Goal: Task Accomplishment & Management: Manage account settings

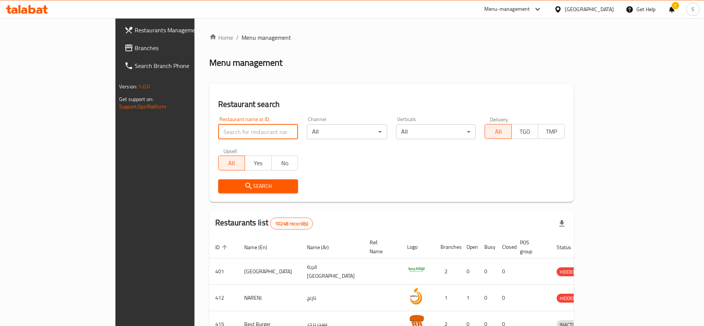
click at [234, 133] on input "search" at bounding box center [258, 131] width 80 height 15
type input "shahzads"
click button "Search" at bounding box center [258, 186] width 80 height 14
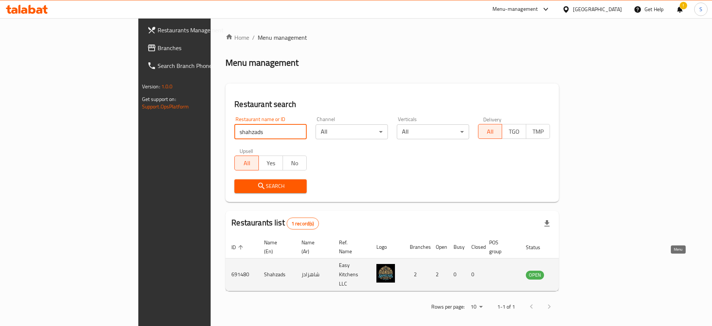
click at [574, 270] on icon "enhanced table" at bounding box center [569, 274] width 9 height 9
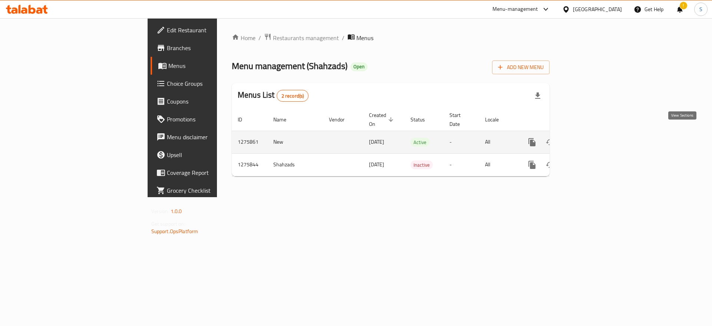
click at [590, 138] on icon "enhanced table" at bounding box center [585, 142] width 9 height 9
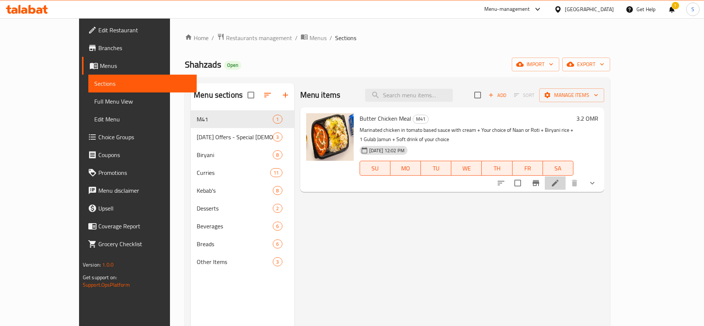
click at [565, 176] on li at bounding box center [554, 182] width 21 height 13
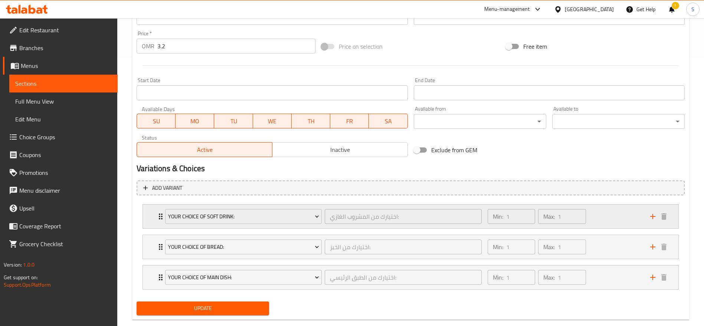
scroll to position [282, 0]
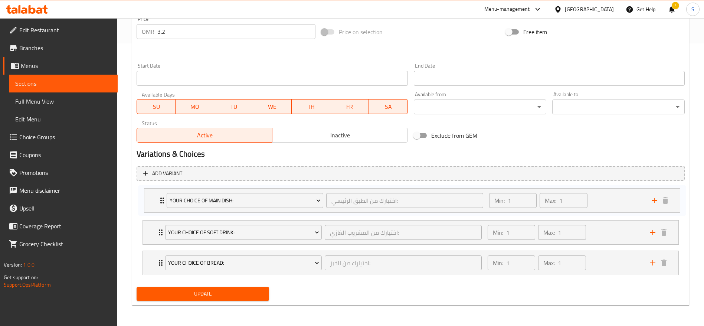
drag, startPoint x: 155, startPoint y: 260, endPoint x: 158, endPoint y: 189, distance: 71.6
click at [158, 189] on div "Your choice of soft drink: اختيارك من المشروب الغازي: ​ Min: 1 ​ Max: 1 ​ Kinza…" at bounding box center [410, 232] width 548 height 91
drag, startPoint x: 158, startPoint y: 227, endPoint x: 158, endPoint y: 257, distance: 29.3
click at [158, 257] on div "Your Choice of Main Dish: اختيارك من الطبق الرئيسي: ​ Min: 1 ​ Max: 1 ​ Nan Rot…" at bounding box center [410, 232] width 548 height 91
click at [189, 291] on span "Update" at bounding box center [202, 293] width 121 height 9
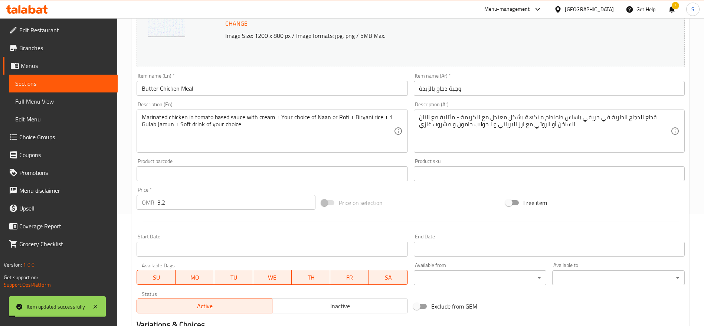
scroll to position [4, 0]
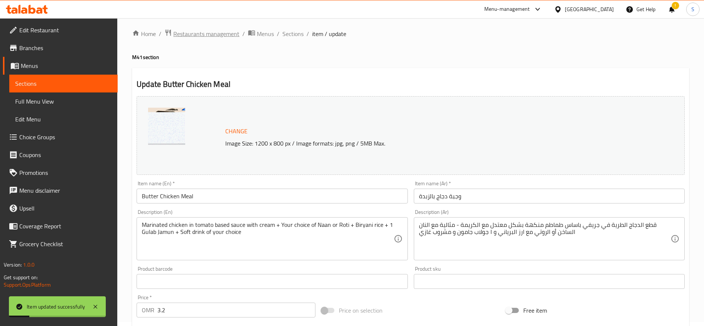
click at [231, 29] on span "Restaurants management" at bounding box center [206, 33] width 66 height 9
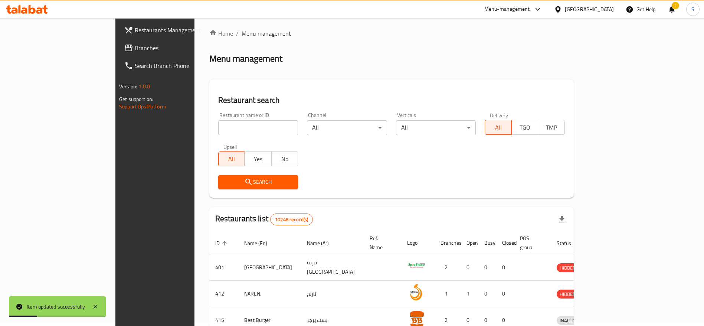
click at [255, 119] on div "Restaurant name or ID Restaurant name or ID" at bounding box center [258, 123] width 80 height 23
click at [256, 125] on input "search" at bounding box center [258, 127] width 80 height 15
type input "khao chi"
click button "Search" at bounding box center [258, 182] width 80 height 14
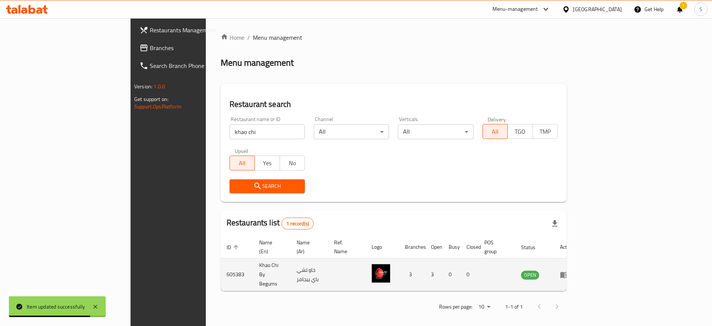
click at [580, 268] on td "enhanced table" at bounding box center [567, 274] width 26 height 33
click at [569, 270] on icon "enhanced table" at bounding box center [564, 274] width 9 height 9
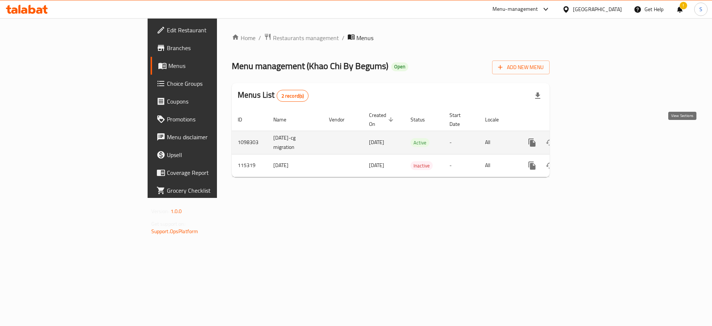
click at [590, 138] on icon "enhanced table" at bounding box center [585, 142] width 9 height 9
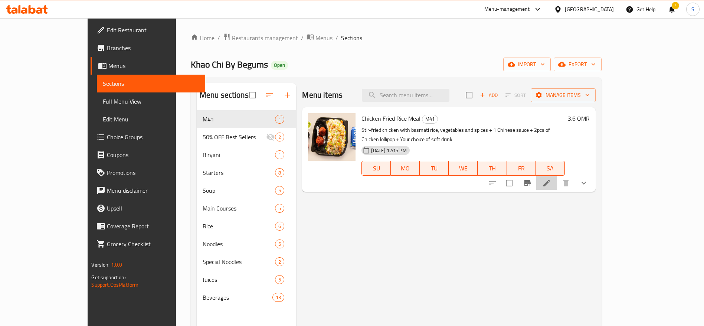
click at [557, 176] on li at bounding box center [546, 182] width 21 height 13
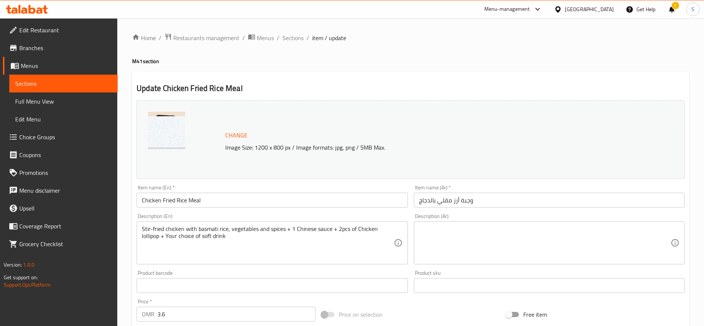
scroll to position [252, 0]
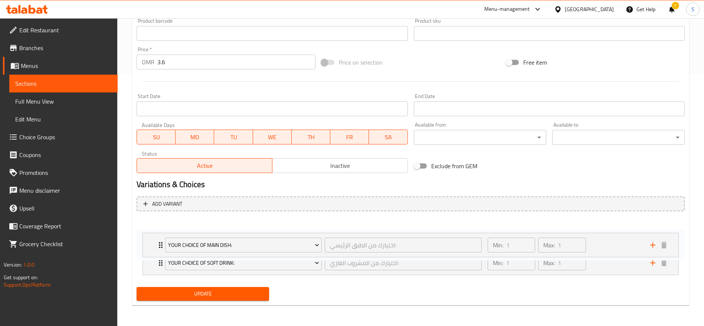
drag, startPoint x: 159, startPoint y: 256, endPoint x: 159, endPoint y: 228, distance: 27.8
click at [159, 228] on div "Your choice of soft drink: اختيارك من المشروب الغازي: ​ Min: 1 ​ Max: 1 ​ Kinza…" at bounding box center [410, 247] width 548 height 61
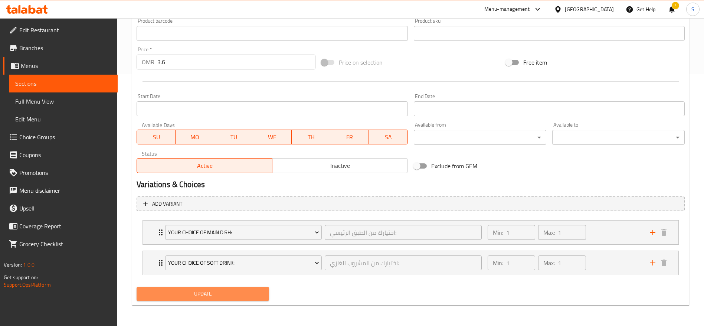
click at [262, 299] on button "Update" at bounding box center [202, 294] width 132 height 14
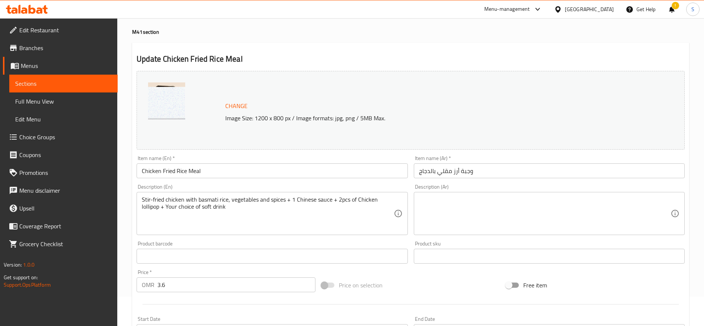
scroll to position [0, 0]
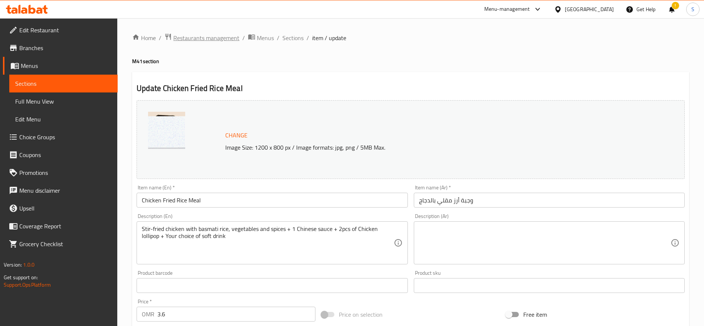
click at [225, 40] on span "Restaurants management" at bounding box center [206, 37] width 66 height 9
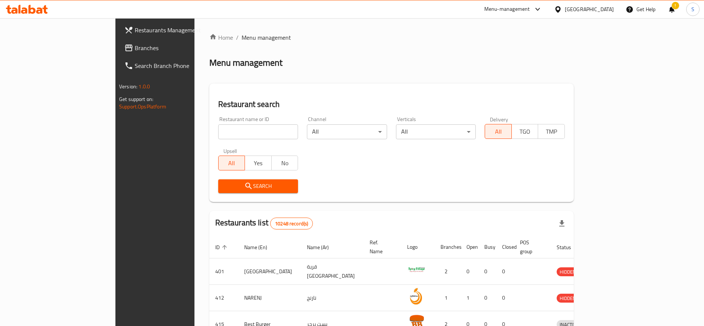
click at [218, 131] on input "search" at bounding box center [258, 131] width 80 height 15
type input "farouj"
click button "Search" at bounding box center [258, 186] width 80 height 14
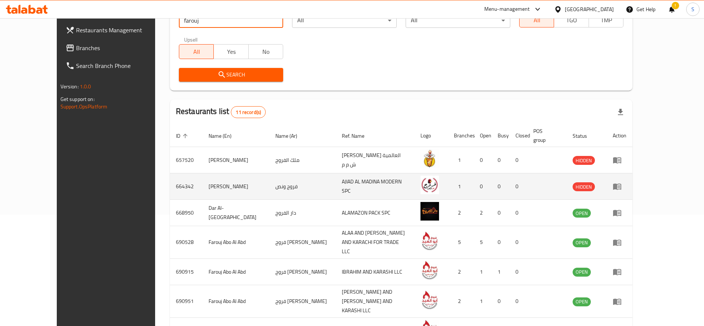
scroll to position [167, 0]
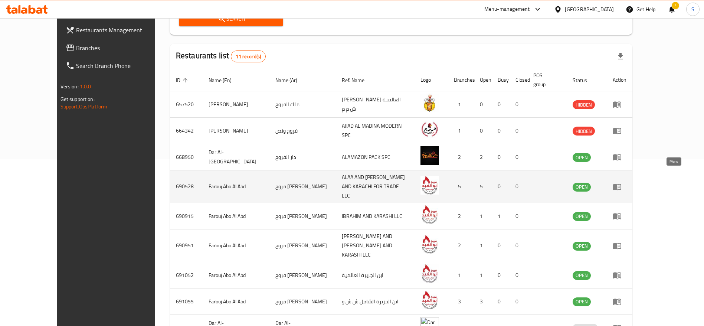
click at [621, 182] on icon "enhanced table" at bounding box center [616, 186] width 9 height 9
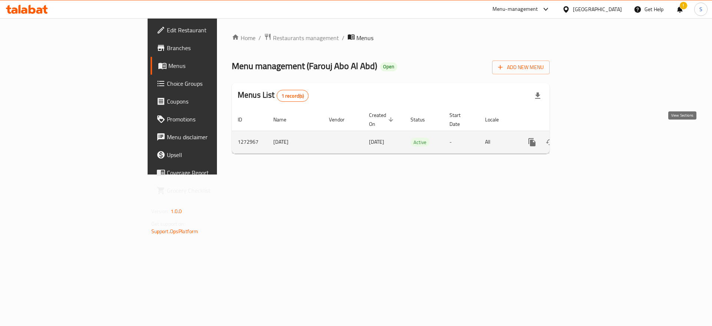
click at [595, 140] on link "enhanced table" at bounding box center [586, 142] width 18 height 18
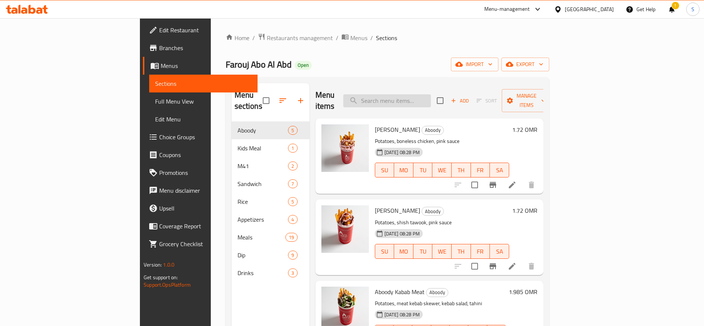
click at [431, 100] on input "search" at bounding box center [387, 100] width 88 height 13
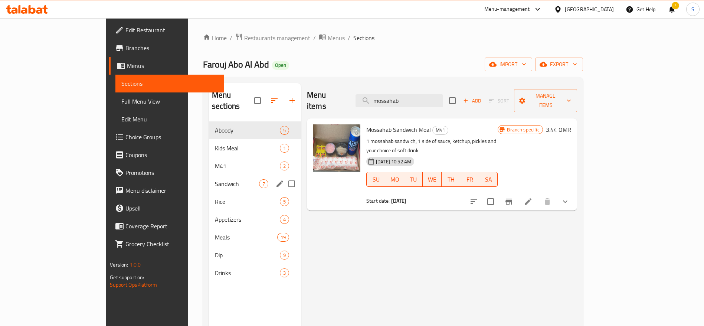
type input "mossahab"
click at [209, 175] on div "Sandwich 7" at bounding box center [255, 184] width 92 height 18
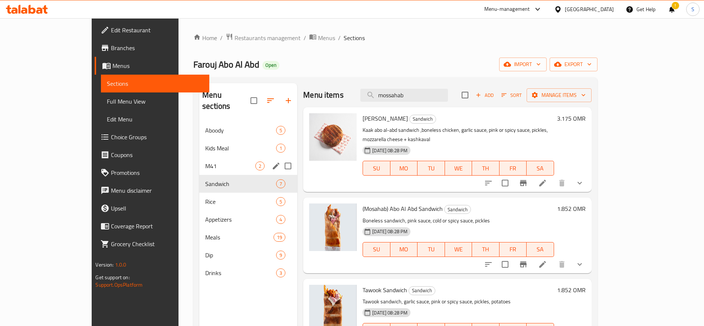
click at [199, 157] on div "M41 2" at bounding box center [248, 166] width 98 height 18
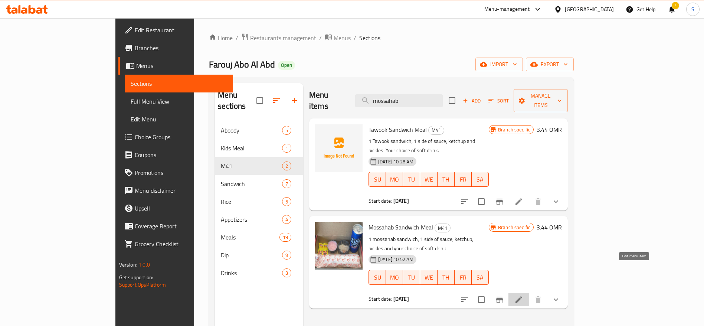
click at [523, 295] on icon at bounding box center [518, 299] width 9 height 9
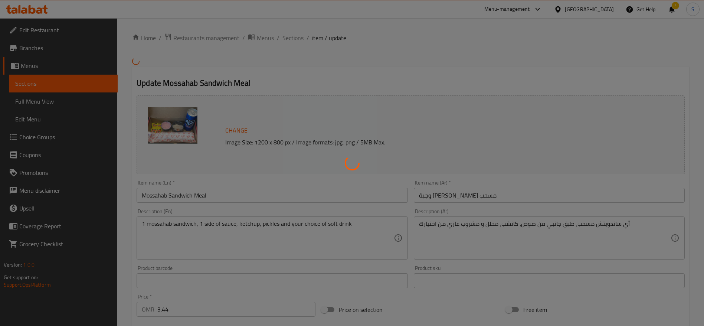
type input "مشروبات"
type input "1"
type input "اختيارك من الطبق الجانبي 1"
type input "1"
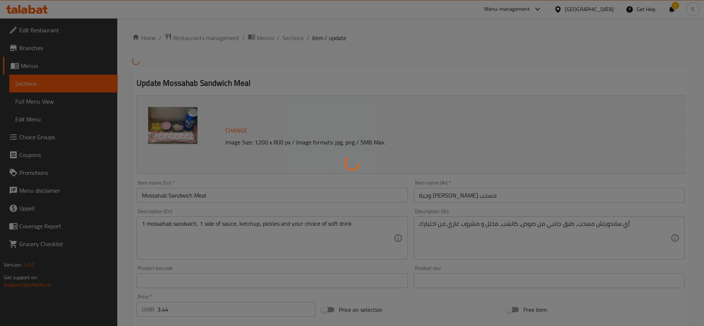
type input "1"
type input "اختيارك من الطبق الجانبي 2"
type input "1"
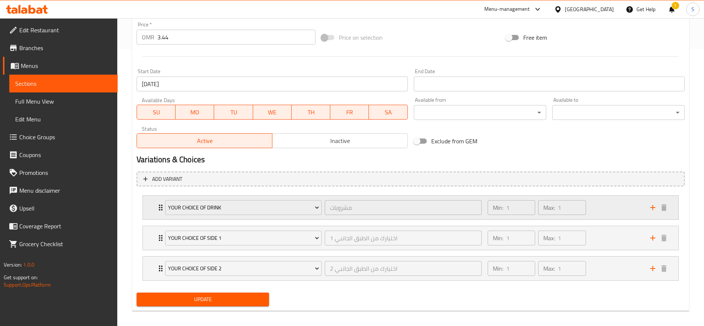
scroll to position [278, 0]
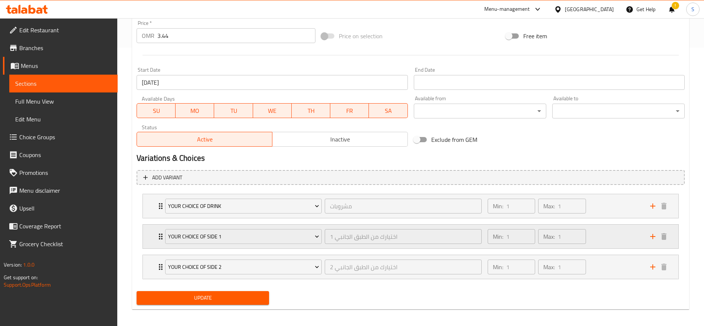
click at [159, 239] on icon "Expand" at bounding box center [160, 236] width 9 height 9
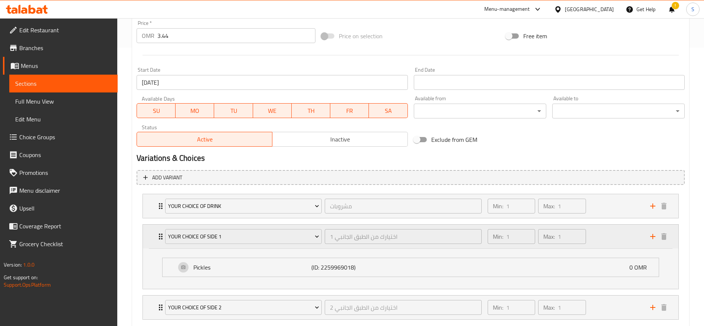
click at [159, 239] on icon "Expand" at bounding box center [161, 236] width 4 height 6
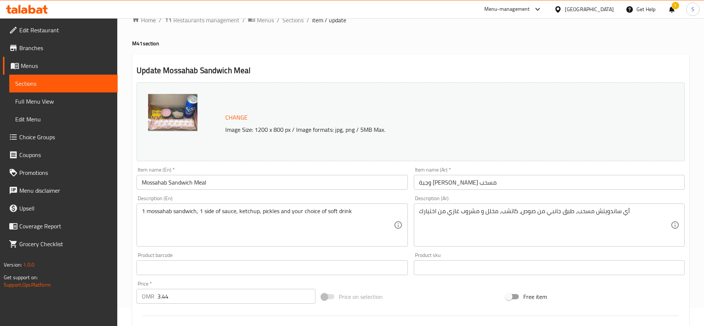
scroll to position [0, 0]
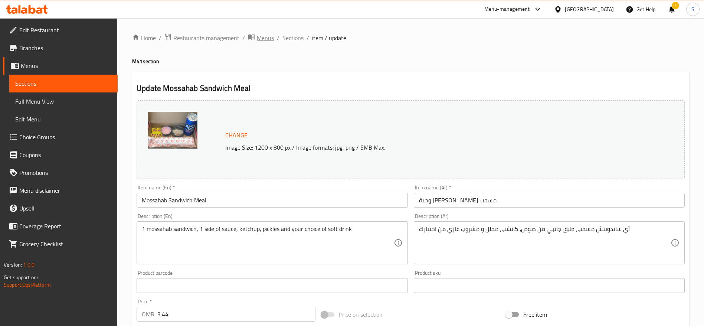
click at [266, 33] on span "Menus" at bounding box center [265, 37] width 17 height 9
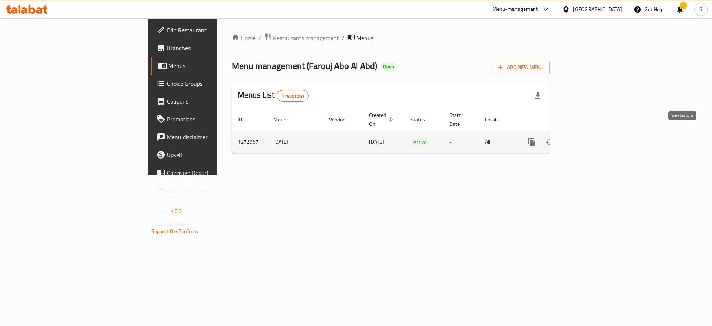
click at [595, 133] on link "enhanced table" at bounding box center [586, 142] width 18 height 18
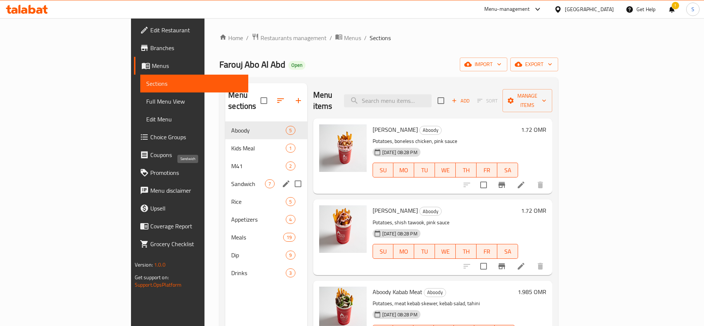
click at [231, 179] on span "Sandwich" at bounding box center [248, 183] width 34 height 9
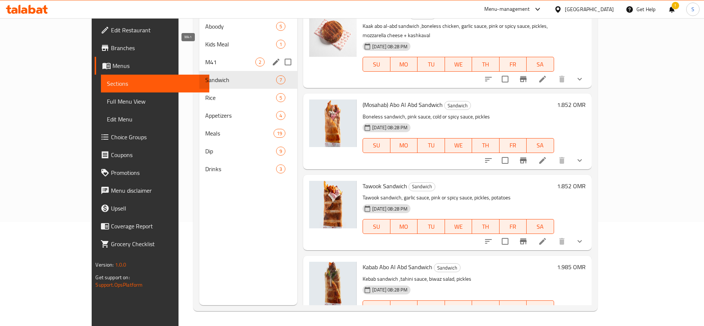
click at [205, 57] on span "M41" at bounding box center [230, 61] width 50 height 9
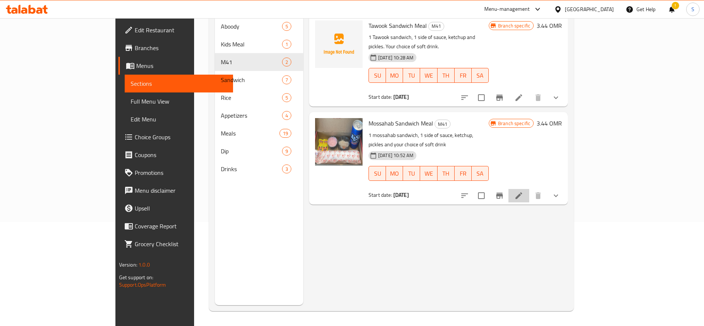
click at [529, 189] on li at bounding box center [518, 195] width 21 height 13
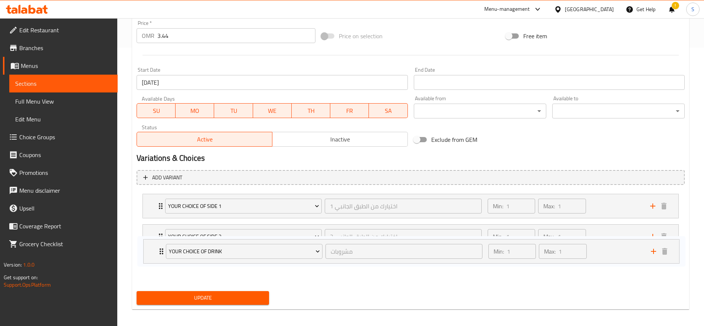
scroll to position [282, 0]
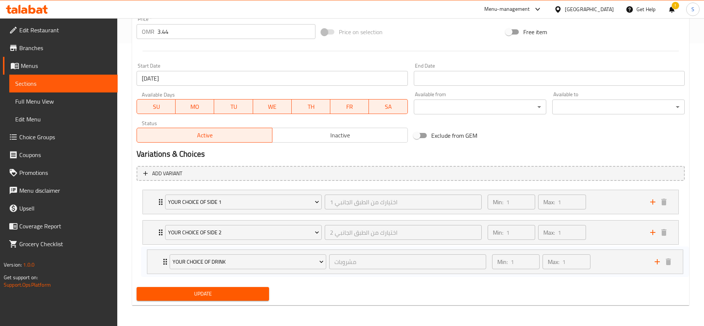
drag, startPoint x: 158, startPoint y: 204, endPoint x: 164, endPoint y: 265, distance: 60.7
click at [164, 265] on div "Your Choice of Drink مشروبات ​ Min: 1 ​ Max: 1 ​ Kinza cola (ID: 2228945990) 0 …" at bounding box center [410, 232] width 548 height 91
drag, startPoint x: 29, startPoint y: 141, endPoint x: 54, endPoint y: 147, distance: 25.5
click at [54, 147] on link "Coupons" at bounding box center [60, 155] width 115 height 18
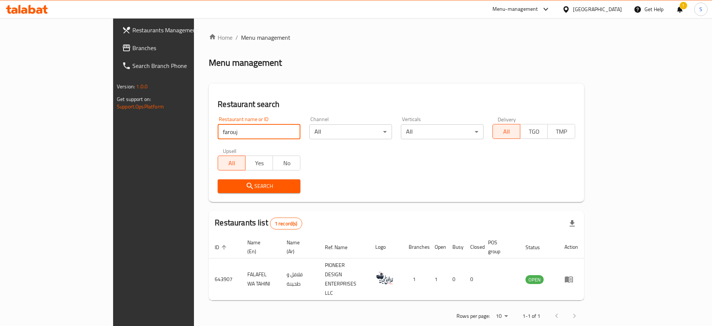
type input "farouj"
click button "Search" at bounding box center [259, 186] width 83 height 14
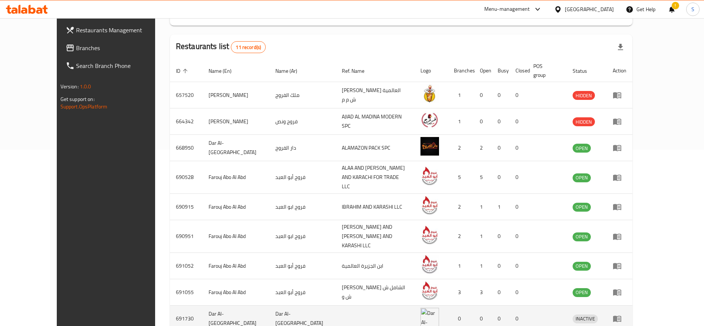
scroll to position [204, 0]
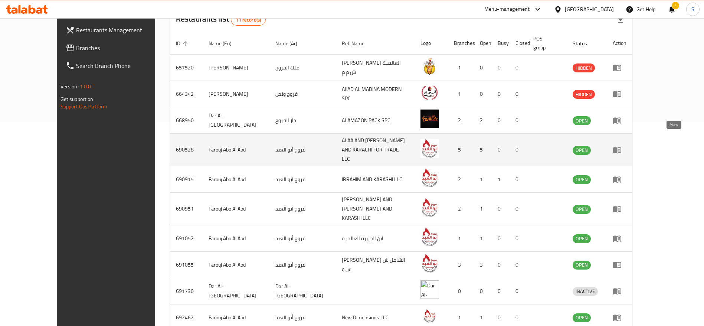
click at [626, 145] on link "enhanced table" at bounding box center [619, 149] width 14 height 9
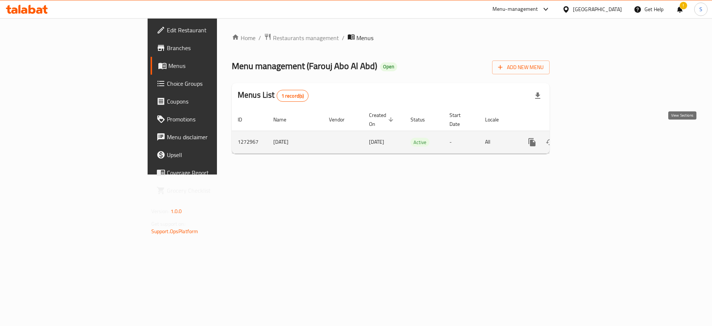
click at [590, 138] on icon "enhanced table" at bounding box center [585, 142] width 9 height 9
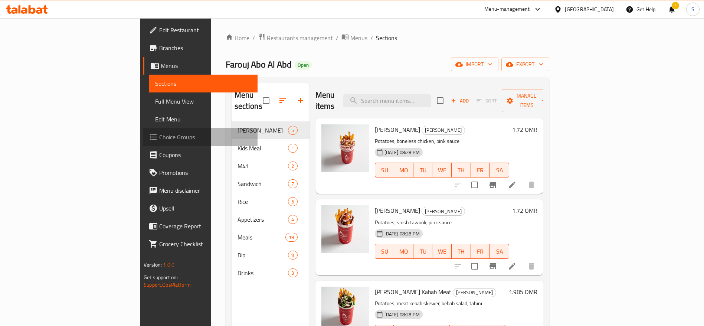
click at [159, 141] on span "Choice Groups" at bounding box center [205, 136] width 92 height 9
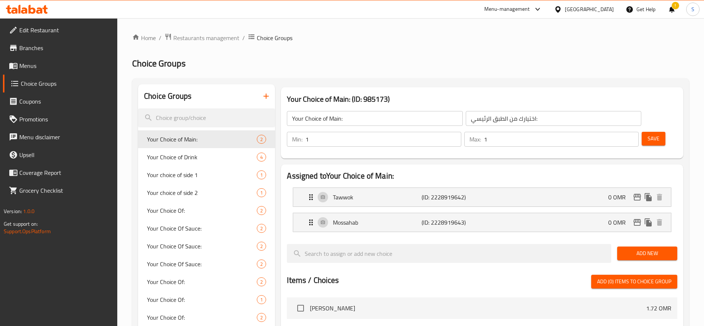
click at [271, 93] on button "button" at bounding box center [266, 96] width 18 height 18
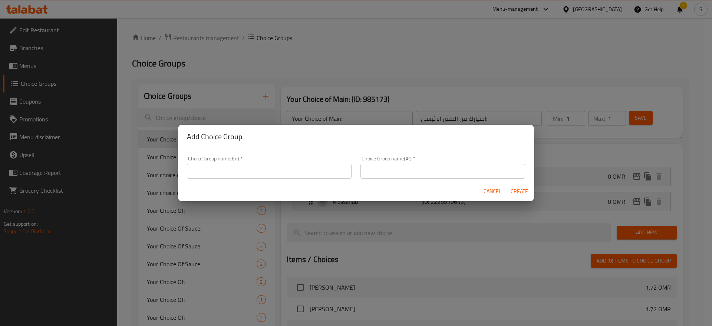
click at [335, 167] on input "text" at bounding box center [269, 171] width 165 height 15
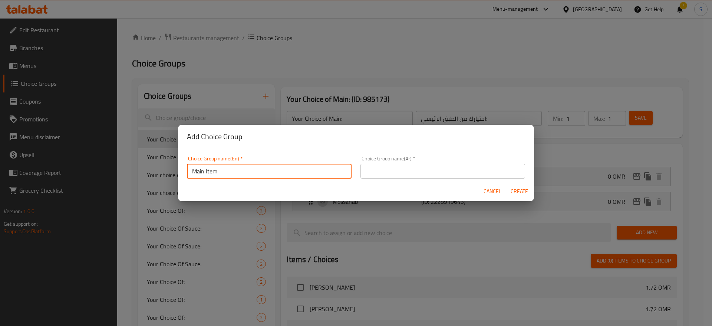
type input "Main Item"
click at [393, 170] on input "text" at bounding box center [442, 171] width 165 height 15
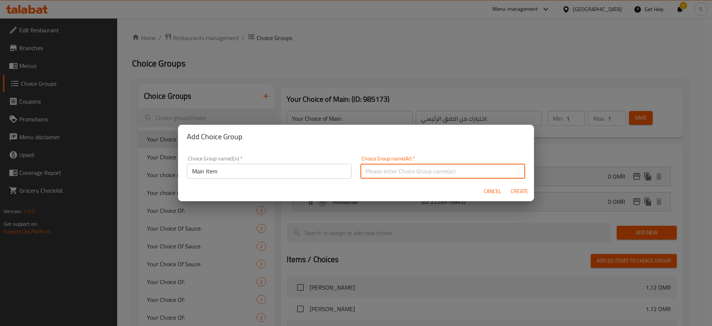
paste input "العنصر الرئيسي"
type input "العنصر الرئيسي"
drag, startPoint x: 471, startPoint y: 151, endPoint x: 483, endPoint y: 158, distance: 13.8
click at [472, 151] on div "Choice Group name(En)   * Main Item Choice Group name(En) * Choice Group name(A…" at bounding box center [356, 164] width 356 height 33
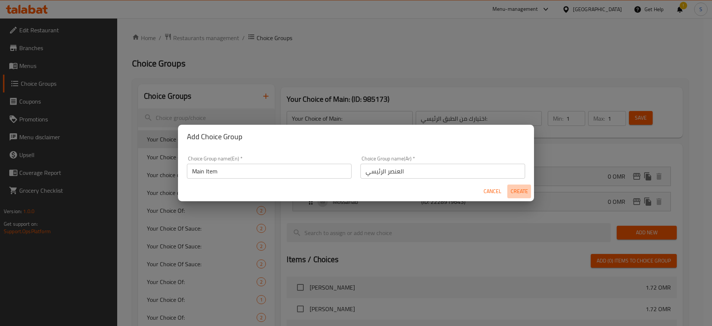
click at [524, 185] on button "Create" at bounding box center [519, 191] width 24 height 14
type input "Main Item"
type input "العنصر الرئيسي"
type input "0"
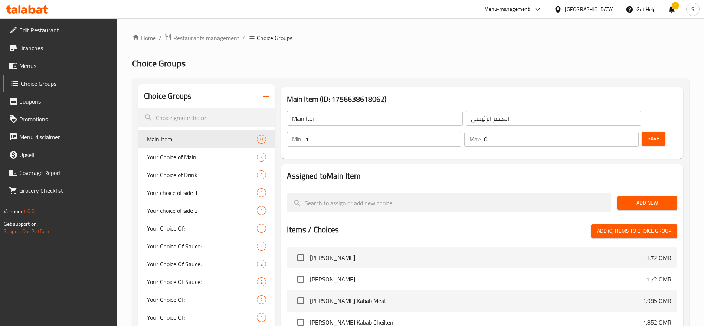
type input "1"
click at [461, 132] on input "1" at bounding box center [383, 139] width 156 height 15
type input "1"
click at [617, 132] on input "1" at bounding box center [561, 139] width 155 height 15
click at [643, 198] on span "Add New" at bounding box center [647, 202] width 48 height 9
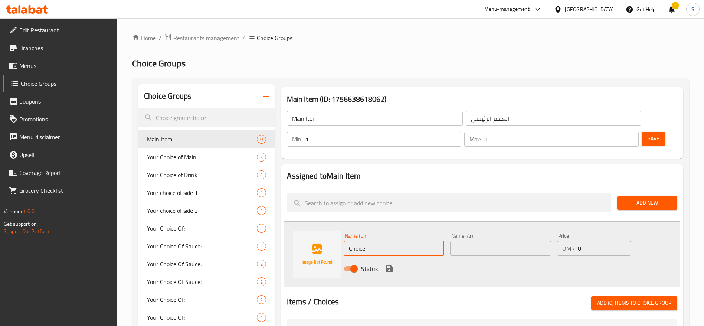
drag, startPoint x: 425, startPoint y: 228, endPoint x: 31, endPoint y: 337, distance: 409.3
click at [31, 325] on html "​ Menu-management Oman Get Help ! S Edit Restaurant Branches Menus Choice Group…" at bounding box center [352, 163] width 704 height 326
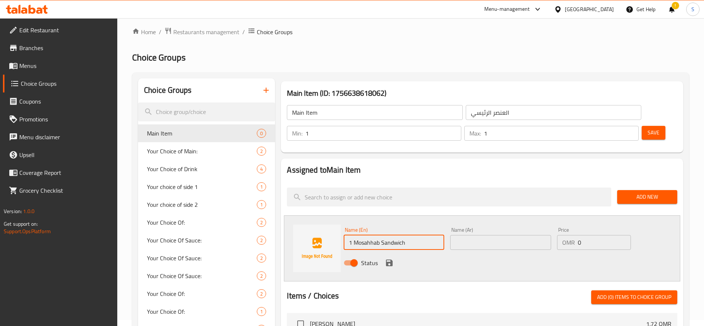
type input "1 Mosahhab Sandwich"
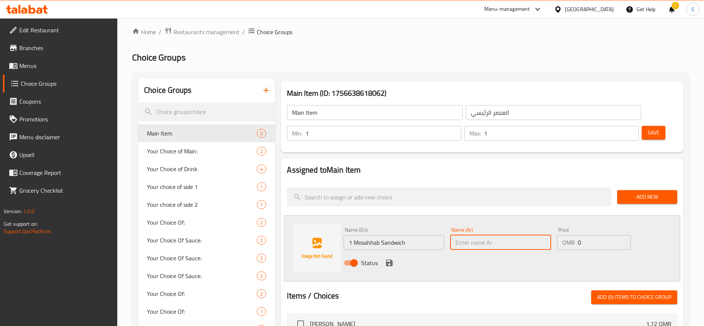
click at [510, 235] on input "text" at bounding box center [500, 242] width 101 height 15
paste input "1 Mosahhab Sandwich"
type input "1 Mosahhab Sandwich"
click at [385, 258] on icon "save" at bounding box center [389, 262] width 9 height 9
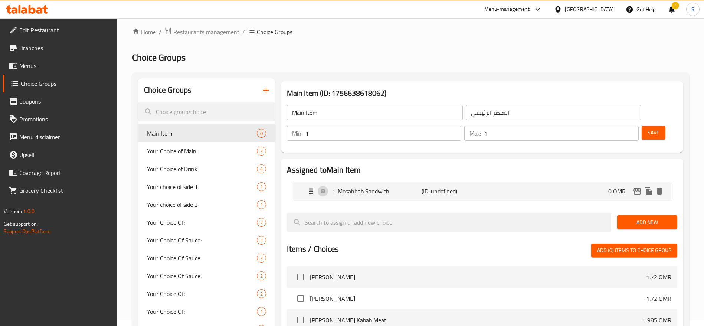
click at [647, 128] on span "Save" at bounding box center [653, 132] width 12 height 9
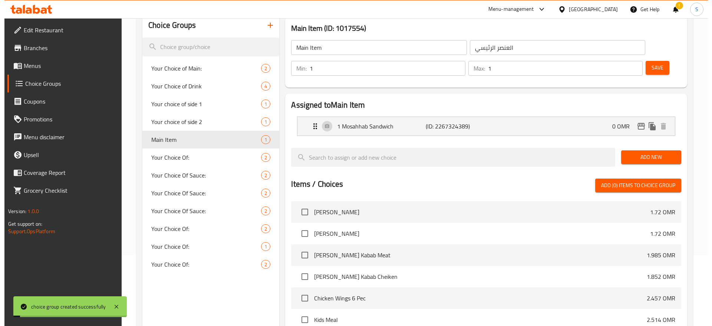
scroll to position [200, 0]
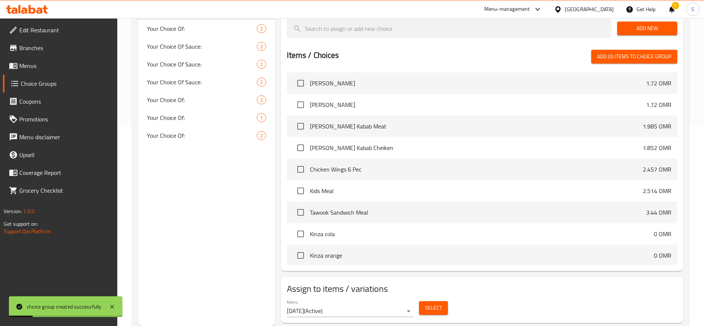
click at [432, 303] on span "Select" at bounding box center [433, 307] width 17 height 9
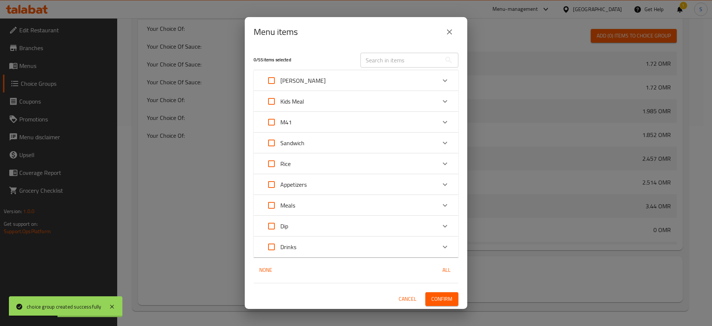
click at [446, 119] on icon "Expand" at bounding box center [445, 122] width 9 height 9
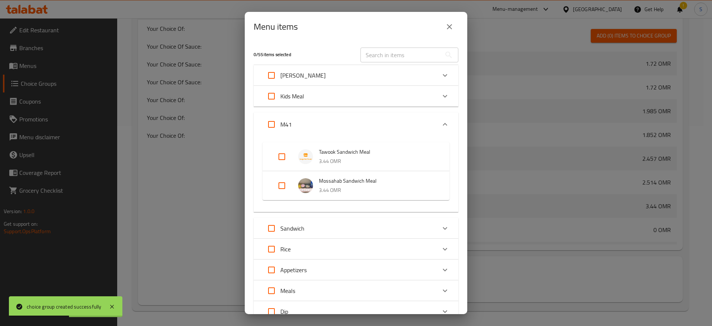
click at [285, 189] on input "Expand" at bounding box center [282, 186] width 18 height 18
checkbox input "true"
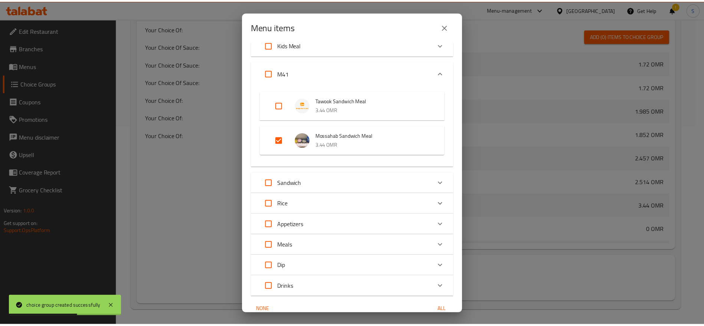
scroll to position [86, 0]
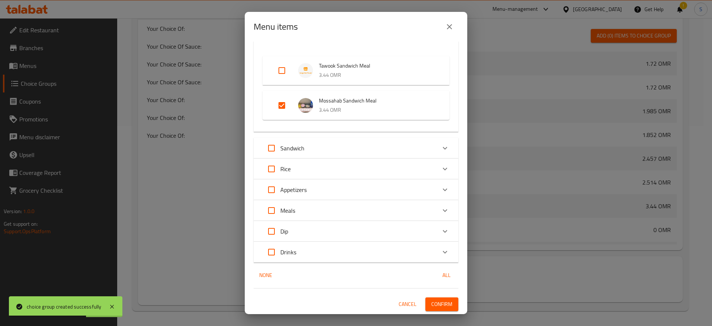
click at [440, 311] on div "1 / 55 items selected ​ Aboody Aboody Mosahab 1.72 OMR Aboody Tawook 1.72 OMR A…" at bounding box center [356, 178] width 223 height 272
click at [441, 301] on span "Confirm" at bounding box center [441, 303] width 21 height 9
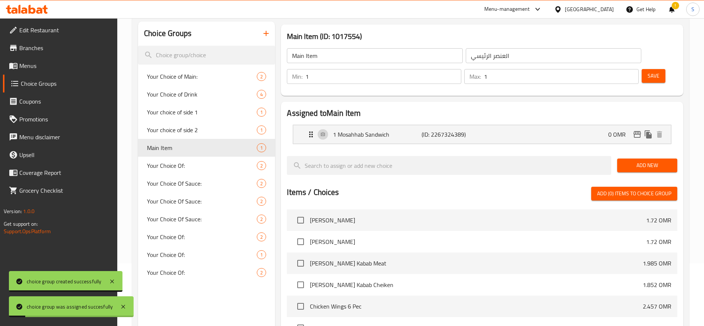
scroll to position [0, 0]
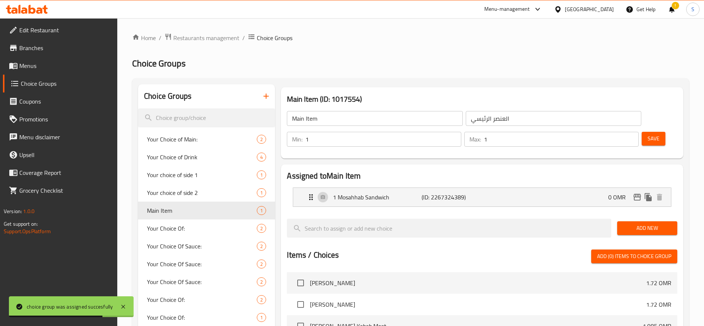
click at [261, 97] on button "button" at bounding box center [266, 96] width 18 height 18
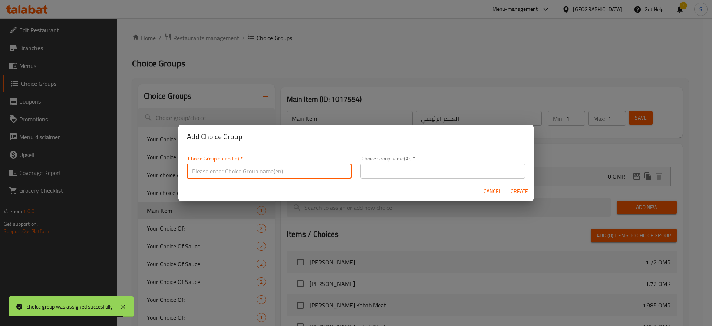
click at [294, 169] on input "text" at bounding box center [269, 171] width 165 height 15
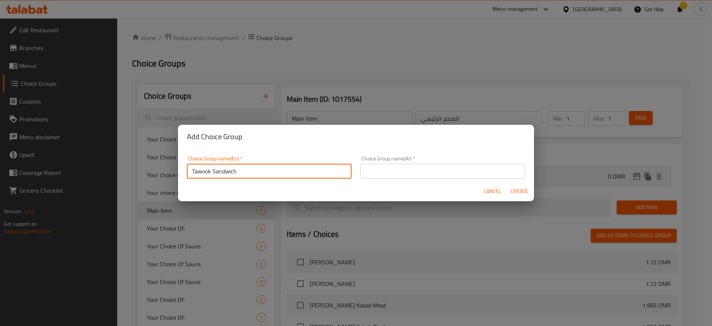
type input "Tawook Sandwich"
click at [382, 165] on input "text" at bounding box center [442, 171] width 165 height 15
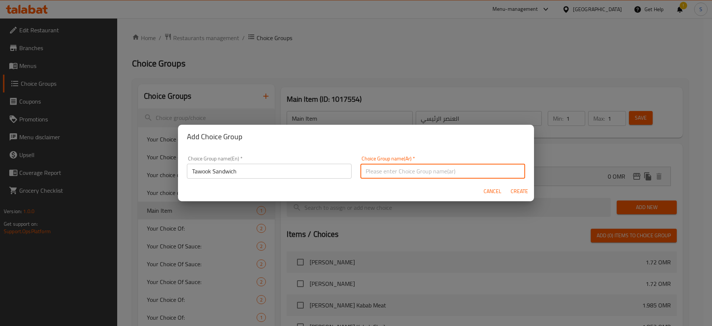
paste input "ساندوتش طاووق"
type input "ساندوتش طاووق"
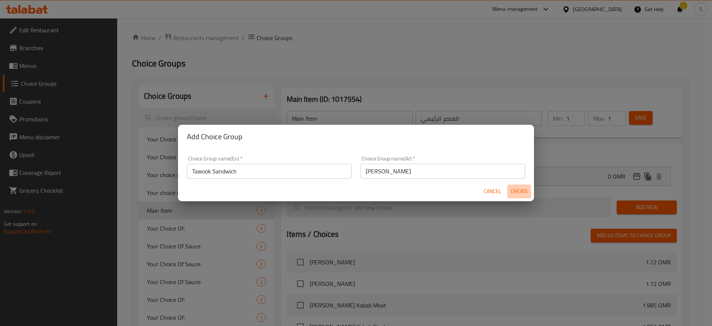
click at [526, 188] on span "Create" at bounding box center [519, 191] width 18 height 9
type input "Tawook Sandwich"
type input "ساندوتش طاووق"
type input "0"
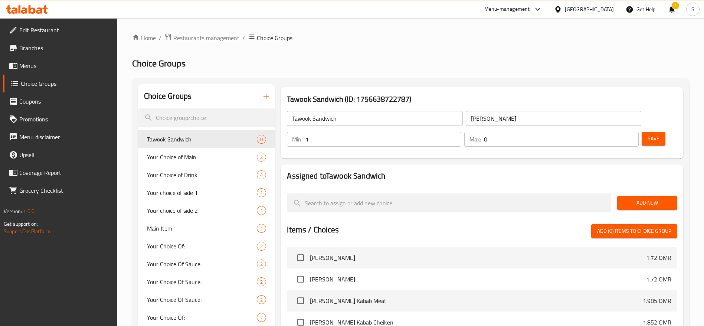
type input "1"
click at [461, 132] on input "1" at bounding box center [383, 139] width 156 height 15
type input "1"
click at [620, 132] on input "1" at bounding box center [561, 139] width 155 height 15
click at [638, 198] on span "Add New" at bounding box center [647, 202] width 48 height 9
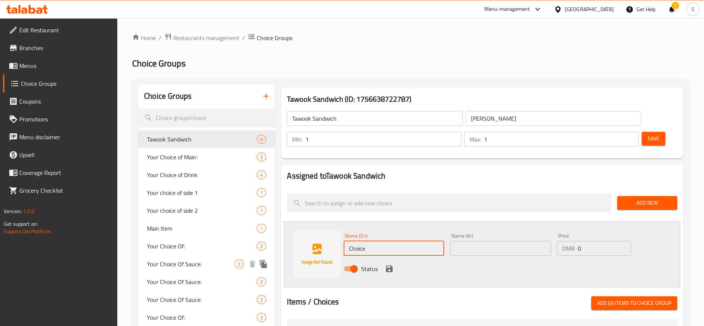
drag, startPoint x: 189, startPoint y: 257, endPoint x: 184, endPoint y: 257, distance: 4.5
click at [184, 257] on div "Choice Groups Tawook Sandwich 0 Your Choice of Main: 2 Your Choice of Drink 4 Y…" at bounding box center [412, 328] width 548 height 488
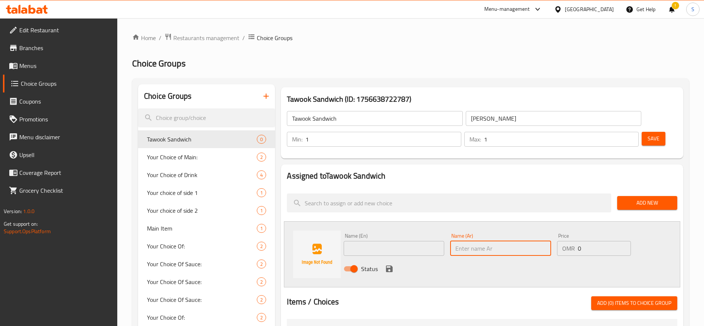
click at [502, 241] on input "text" at bounding box center [500, 248] width 101 height 15
paste input "ساندوتش طاووق"
type input "ساندوتش طاووق"
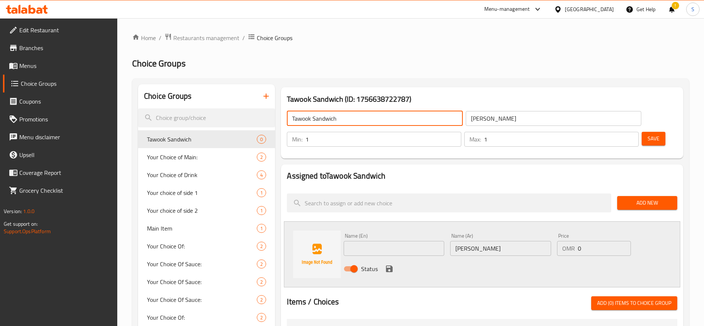
drag, startPoint x: 342, startPoint y: 123, endPoint x: 78, endPoint y: 139, distance: 265.3
click at [78, 139] on div "Edit Restaurant Branches Menus Choice Groups Coupons Promotions Menu disclaimer…" at bounding box center [352, 305] width 704 height 574
click at [390, 241] on input "text" at bounding box center [393, 248] width 101 height 15
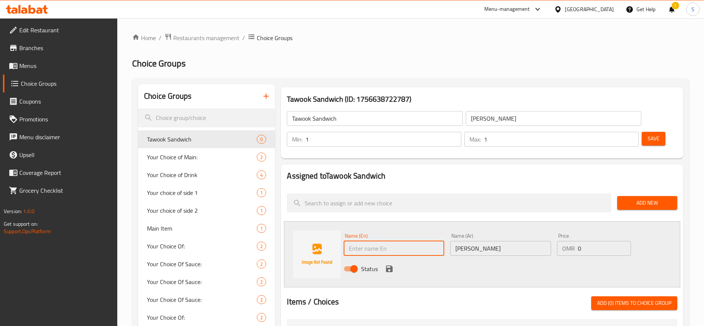
paste input "Tawook Sandwich"
type input "Tawook Sandwich"
click at [388, 265] on icon "save" at bounding box center [389, 268] width 7 height 7
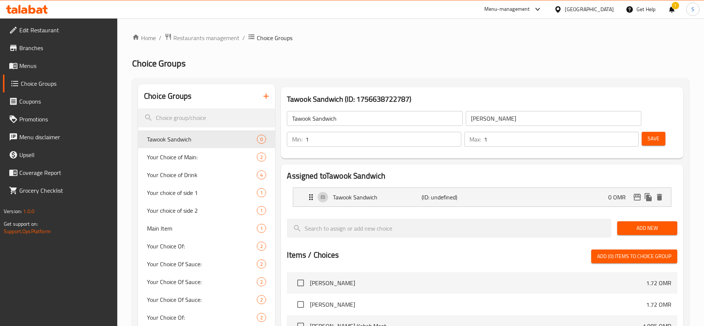
click at [647, 132] on button "Save" at bounding box center [653, 139] width 24 height 14
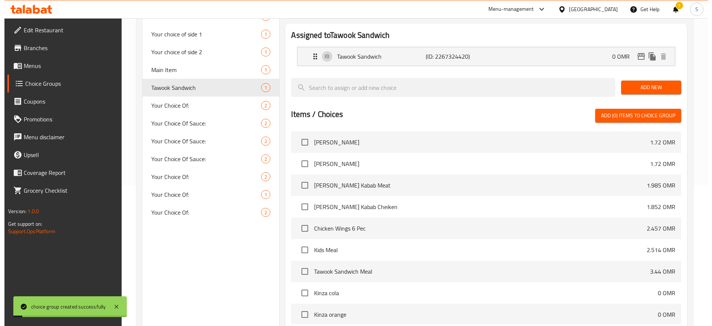
scroll to position [200, 0]
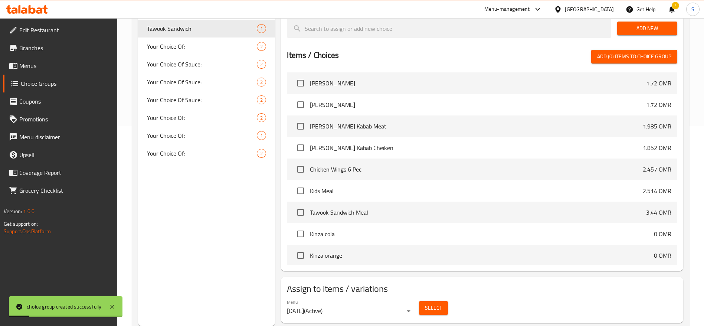
click at [429, 303] on span "Select" at bounding box center [433, 307] width 17 height 9
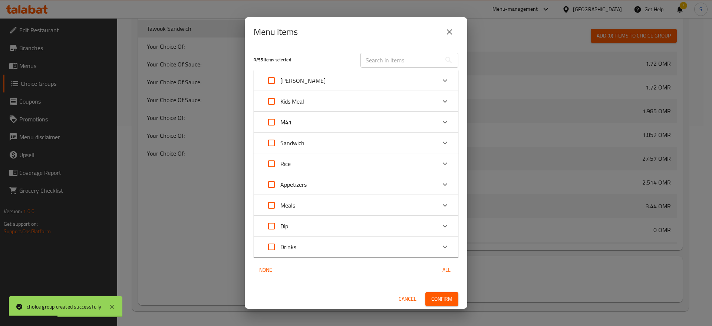
click at [447, 121] on icon "Expand" at bounding box center [445, 122] width 4 height 3
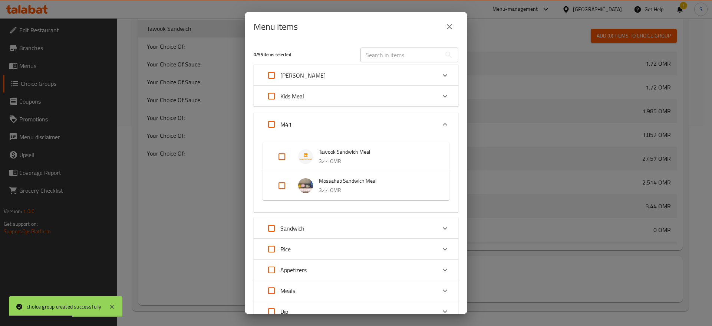
click at [394, 159] on p "3.44 OMR" at bounding box center [377, 161] width 116 height 9
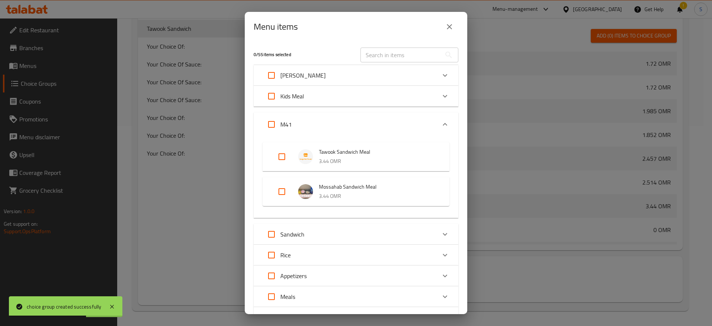
click at [280, 157] on input "Expand" at bounding box center [282, 157] width 18 height 18
checkbox input "true"
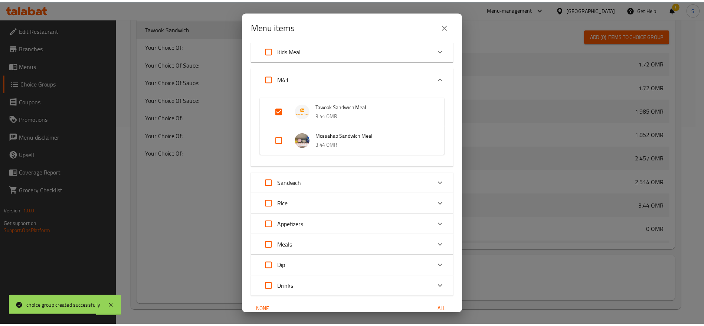
scroll to position [80, 0]
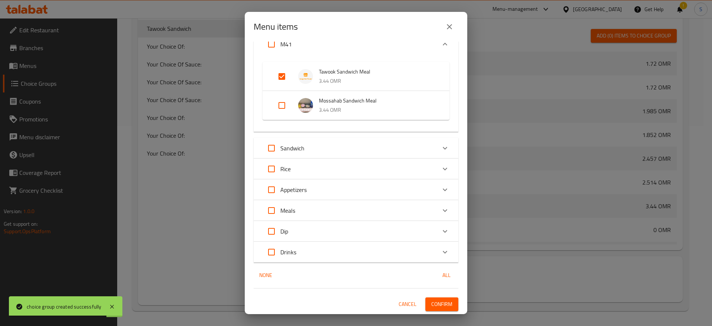
click at [438, 304] on span "Confirm" at bounding box center [441, 303] width 21 height 9
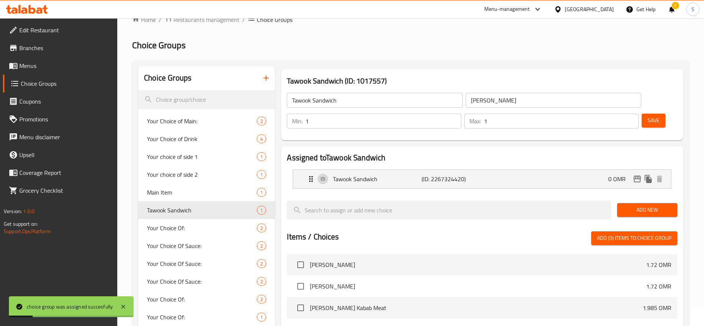
scroll to position [0, 0]
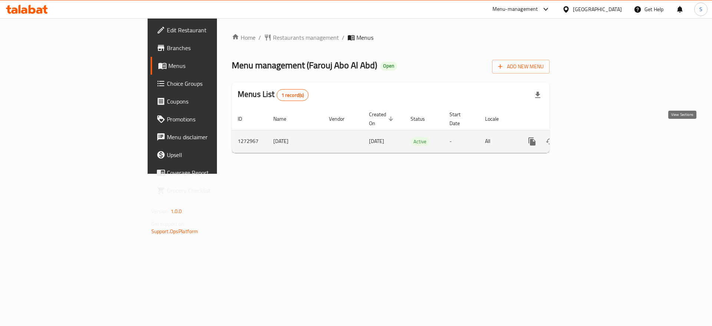
click at [590, 137] on icon "enhanced table" at bounding box center [585, 141] width 9 height 9
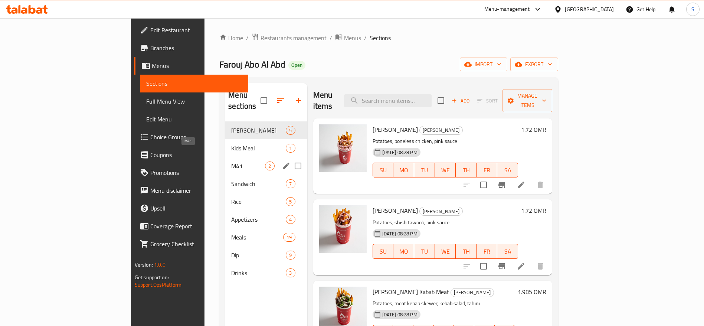
click at [231, 161] on span "M41" at bounding box center [248, 165] width 34 height 9
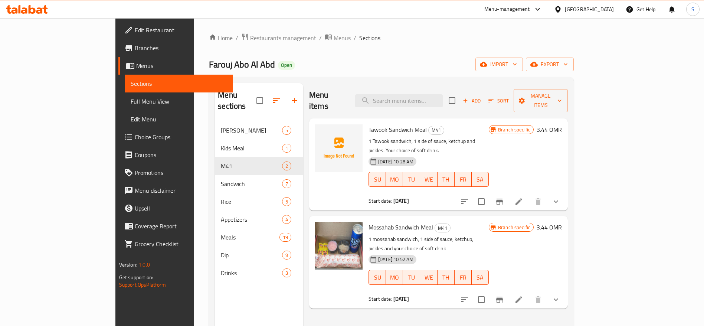
click at [529, 195] on li at bounding box center [518, 201] width 21 height 13
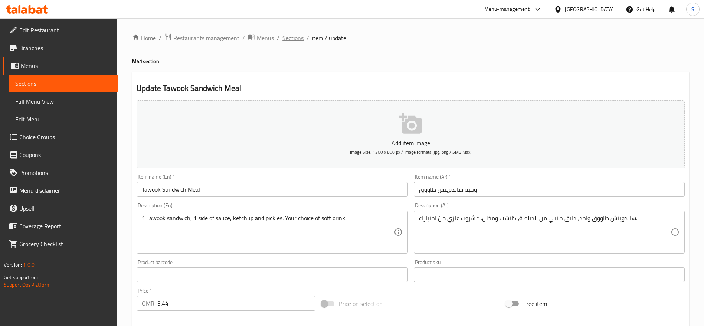
click at [296, 33] on span "Sections" at bounding box center [292, 37] width 21 height 9
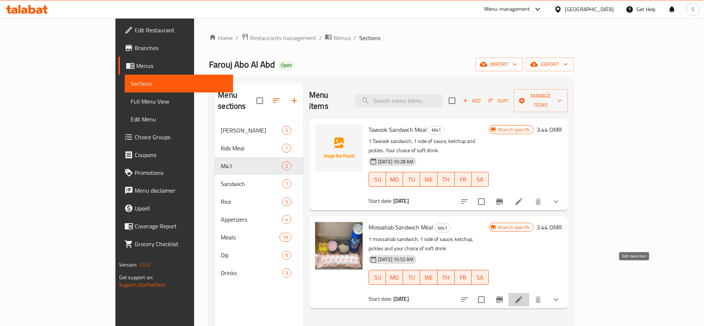
click at [523, 295] on icon at bounding box center [518, 299] width 9 height 9
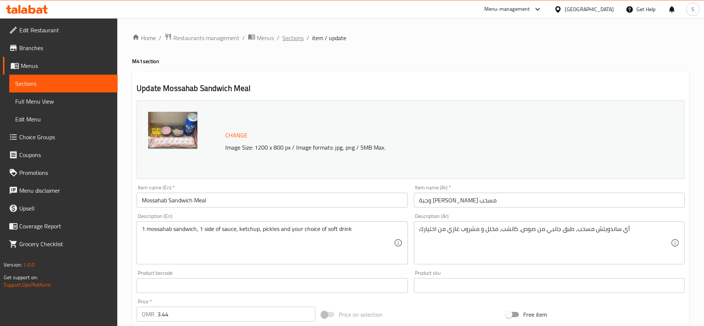
click at [292, 33] on span "Sections" at bounding box center [292, 37] width 21 height 9
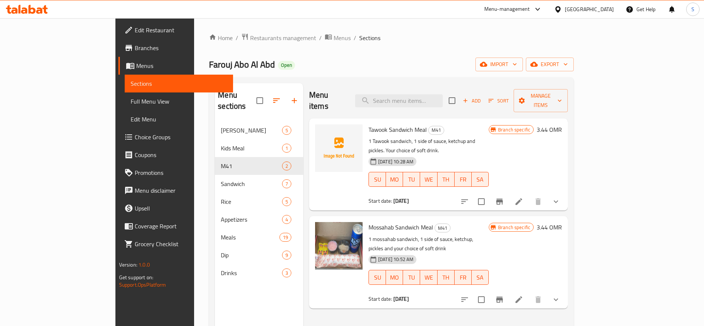
click at [522, 198] on icon at bounding box center [518, 201] width 7 height 7
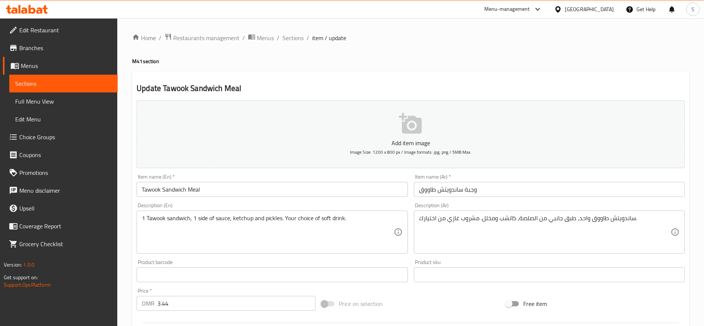
type input "ساندوتش طاووق"
type input "1"
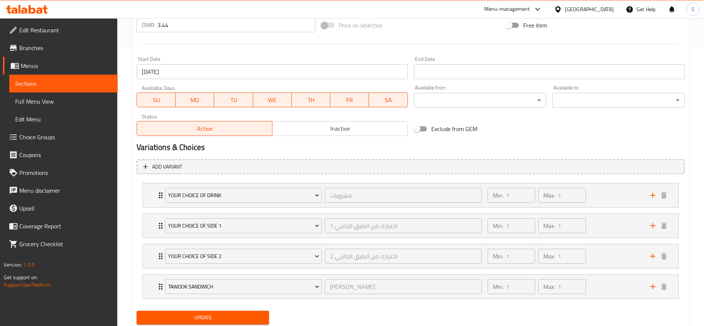
scroll to position [280, 0]
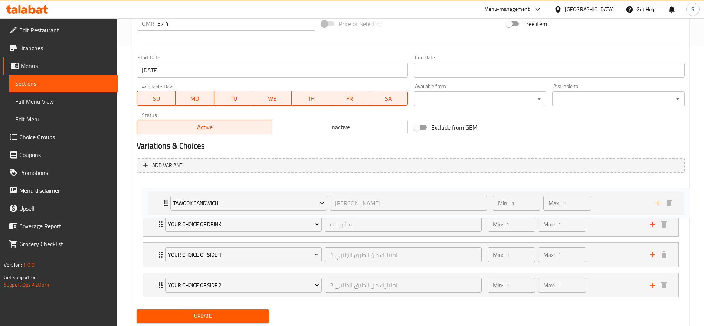
drag, startPoint x: 158, startPoint y: 289, endPoint x: 162, endPoint y: 194, distance: 94.6
click at [162, 194] on div "Your Choice of Drink مشروبات ​ Min: 1 ​ Max: 1 ​ Kinza cola (ID: 2228945990) 0 …" at bounding box center [410, 239] width 548 height 122
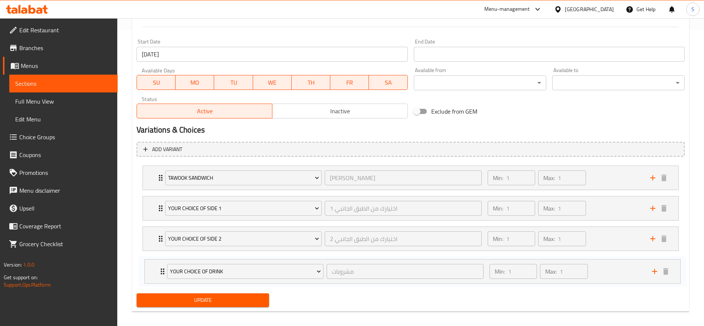
scroll to position [302, 0]
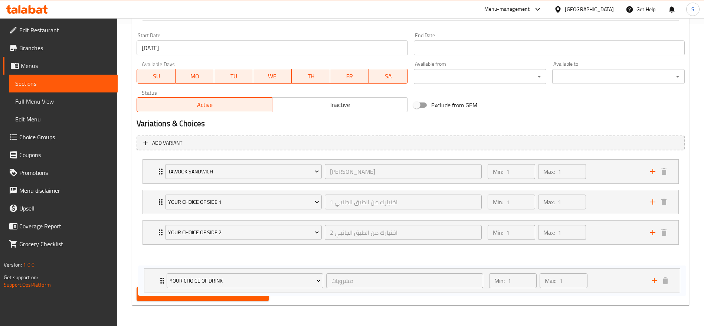
drag, startPoint x: 157, startPoint y: 227, endPoint x: 159, endPoint y: 281, distance: 53.8
click at [161, 284] on div "Add item image Image Size: 1200 x 800 px / Image formats: jpg, png / 5MB Max. I…" at bounding box center [411, 49] width 554 height 508
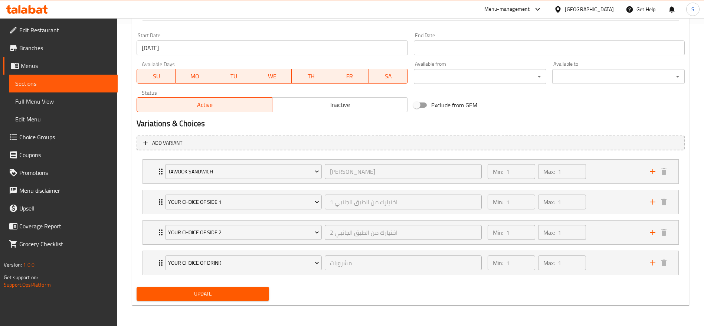
click at [185, 299] on button "Update" at bounding box center [202, 294] width 132 height 14
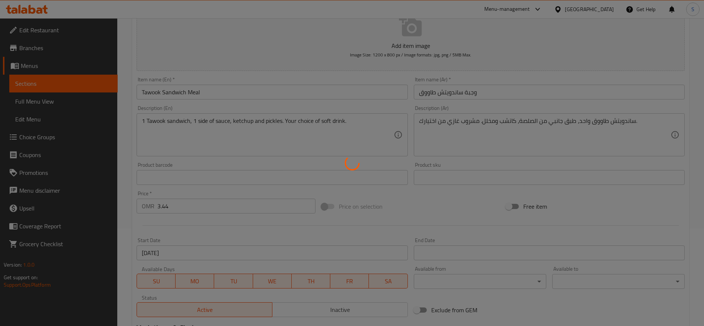
scroll to position [0, 0]
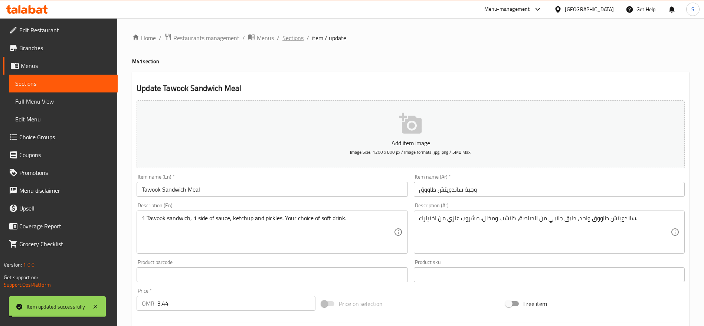
click at [291, 39] on span "Sections" at bounding box center [292, 37] width 21 height 9
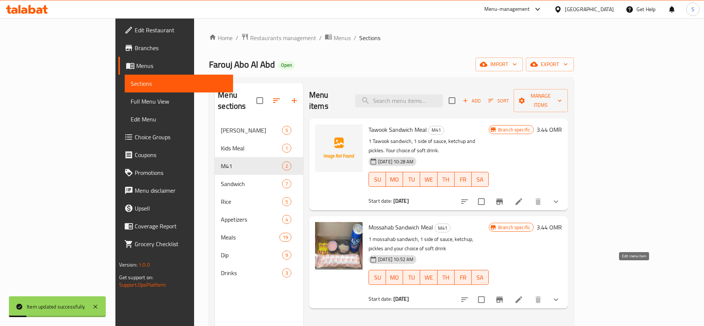
click at [523, 295] on icon at bounding box center [518, 299] width 9 height 9
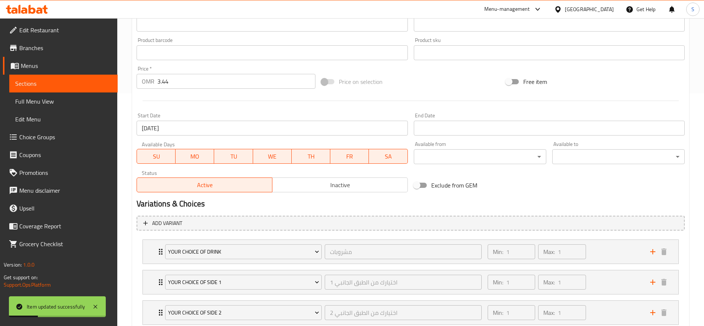
scroll to position [313, 0]
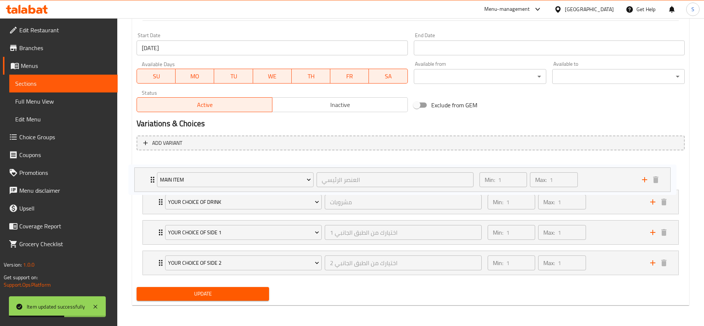
drag, startPoint x: 159, startPoint y: 261, endPoint x: 152, endPoint y: 170, distance: 91.1
click at [152, 170] on div "Your Choice of Drink مشروبات ​ Min: 1 ​ Max: 1 ​ Kinza cola (ID: 2228945990) 0 …" at bounding box center [410, 217] width 548 height 122
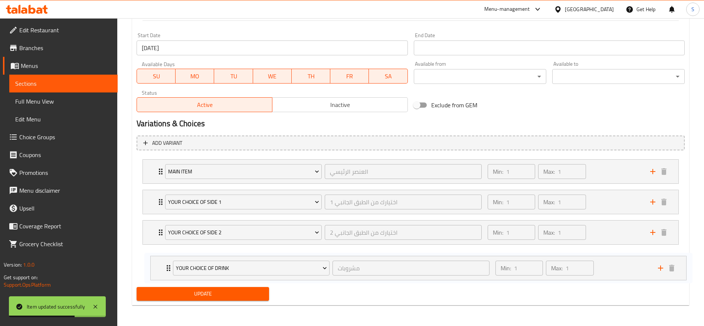
drag, startPoint x: 158, startPoint y: 197, endPoint x: 167, endPoint y: 264, distance: 67.8
click at [167, 264] on div "Main Item العنصر الرئيسي ​ Min: 1 ​ Max: 1 ​ 1 Mosahhab Sandwich (ID: 226732438…" at bounding box center [410, 217] width 548 height 122
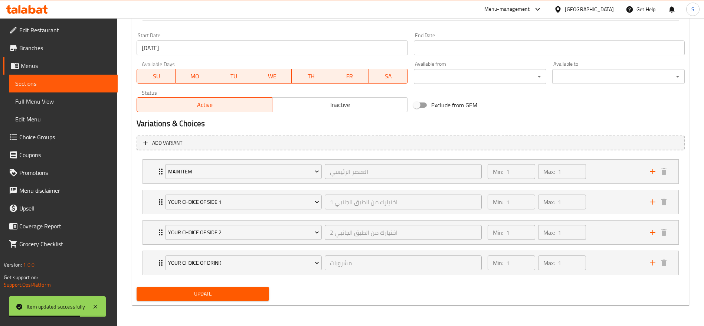
click at [186, 291] on span "Update" at bounding box center [202, 293] width 121 height 9
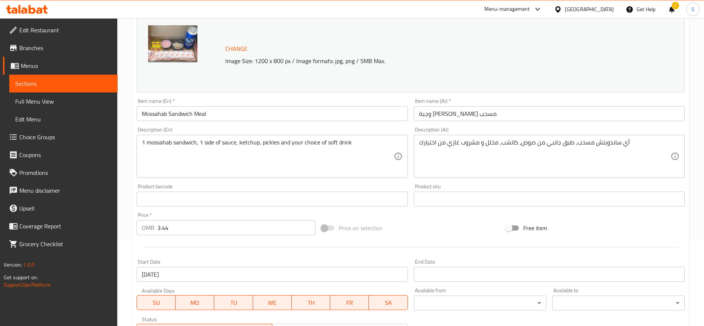
scroll to position [0, 0]
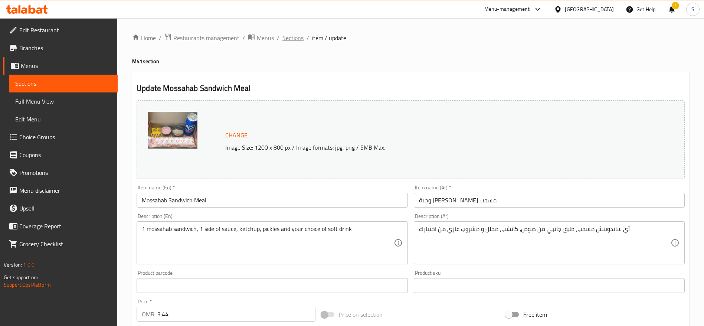
click at [301, 33] on span "Sections" at bounding box center [292, 37] width 21 height 9
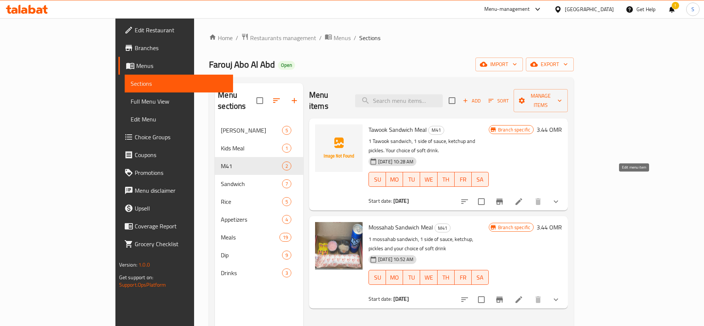
click at [523, 197] on icon at bounding box center [518, 201] width 9 height 9
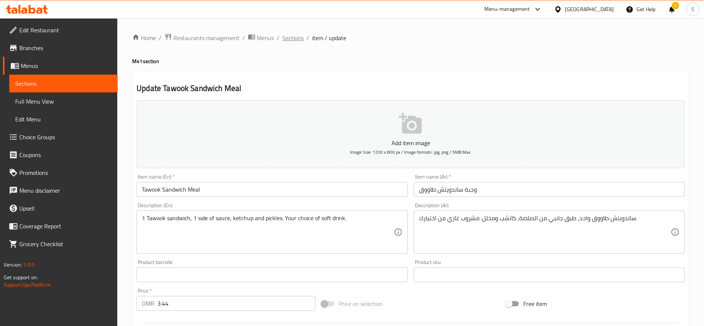
click at [289, 33] on span "Sections" at bounding box center [292, 37] width 21 height 9
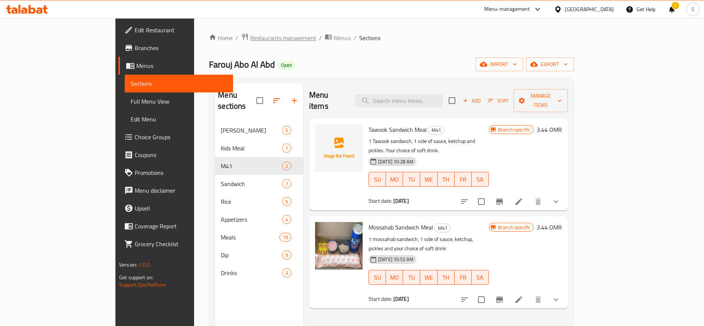
click at [250, 40] on span "Restaurants management" at bounding box center [283, 37] width 66 height 9
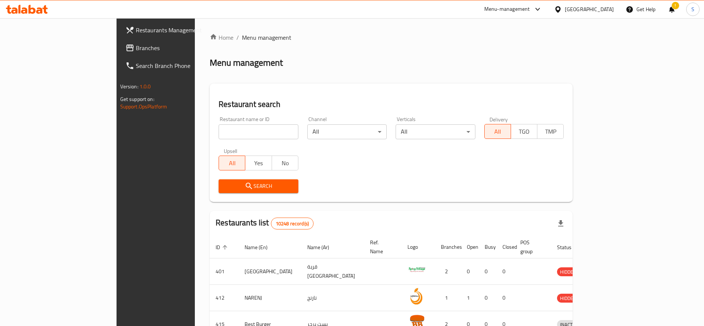
click at [228, 135] on input "search" at bounding box center [258, 131] width 80 height 15
type input "farouj abo"
click button "Search" at bounding box center [258, 186] width 80 height 14
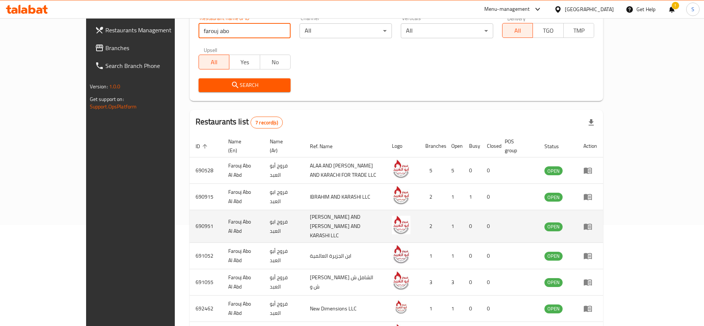
scroll to position [111, 0]
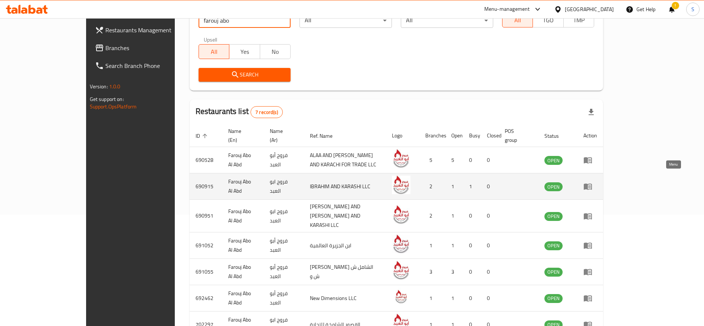
click at [592, 182] on icon "enhanced table" at bounding box center [587, 186] width 9 height 9
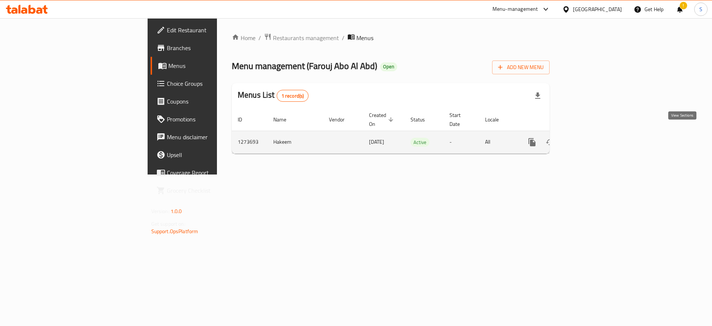
click at [590, 138] on icon "enhanced table" at bounding box center [585, 142] width 9 height 9
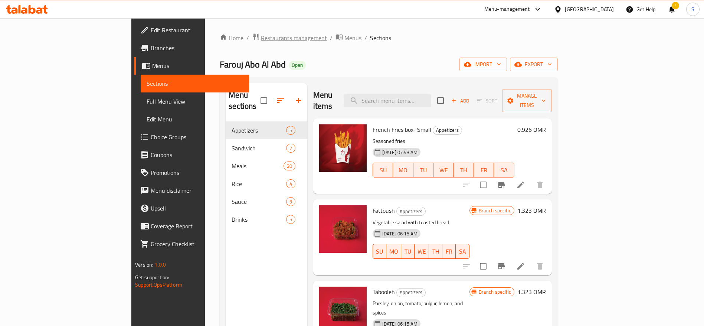
click at [261, 37] on span "Restaurants management" at bounding box center [294, 37] width 66 height 9
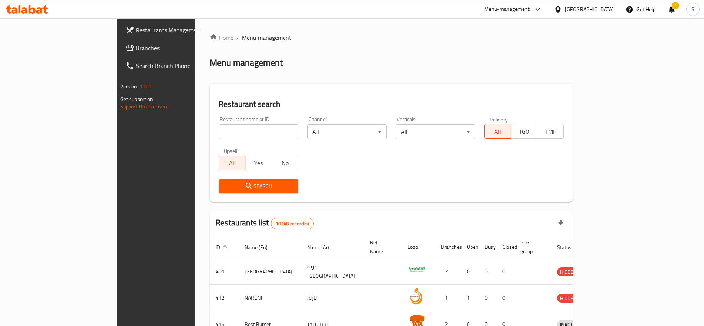
click at [235, 131] on input "search" at bounding box center [258, 131] width 80 height 15
type input "farouj"
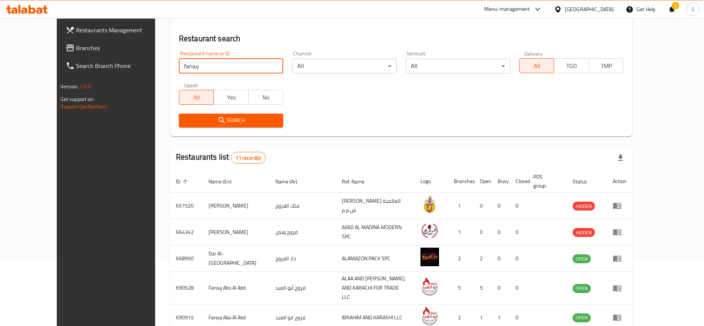
scroll to position [167, 0]
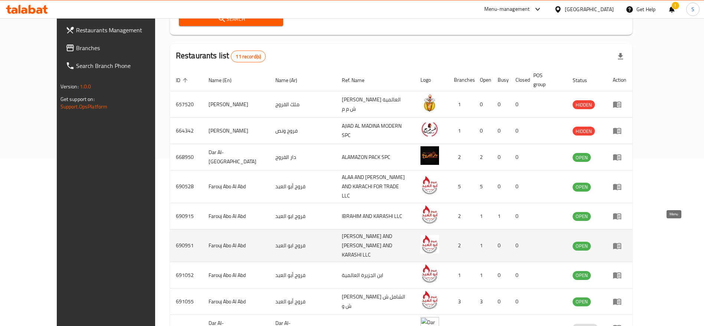
click at [621, 243] on icon "enhanced table" at bounding box center [617, 246] width 8 height 6
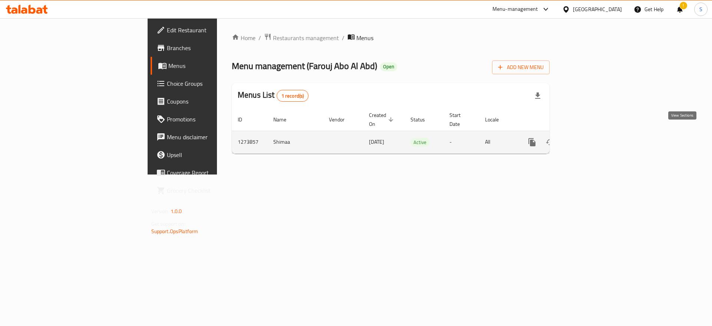
click at [590, 138] on icon "enhanced table" at bounding box center [585, 142] width 9 height 9
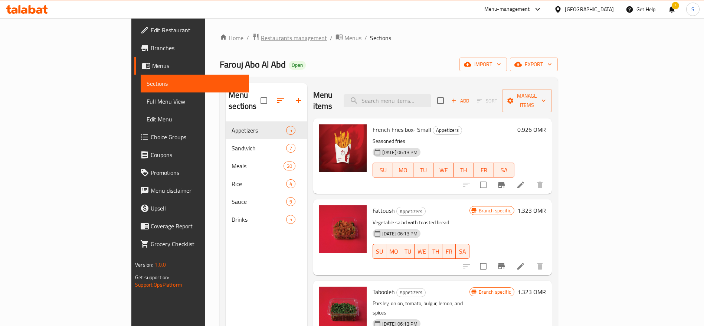
click at [261, 37] on span "Restaurants management" at bounding box center [294, 37] width 66 height 9
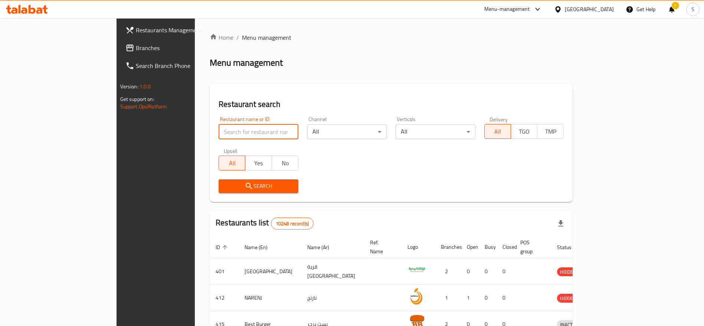
click at [244, 136] on input "search" at bounding box center [258, 131] width 80 height 15
type input "farouj abo"
click button "Search" at bounding box center [258, 186] width 80 height 14
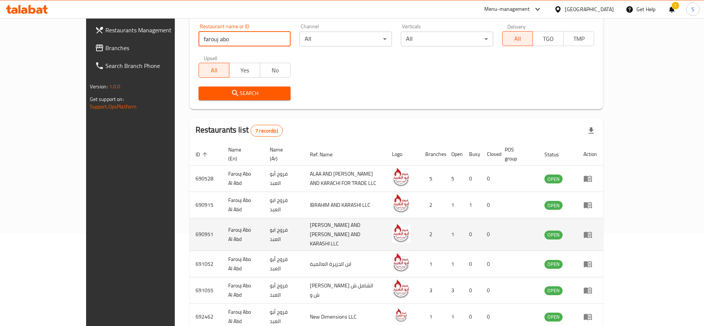
scroll to position [149, 0]
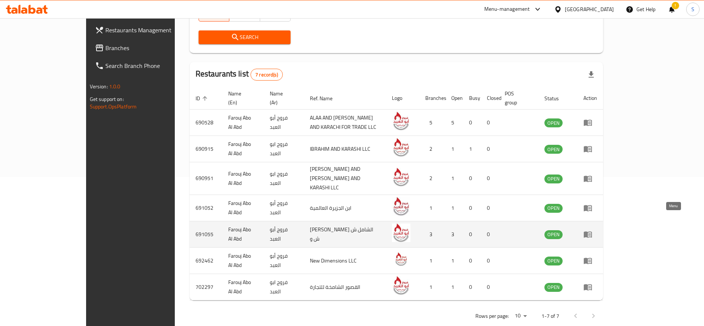
click at [592, 230] on icon "enhanced table" at bounding box center [587, 234] width 9 height 9
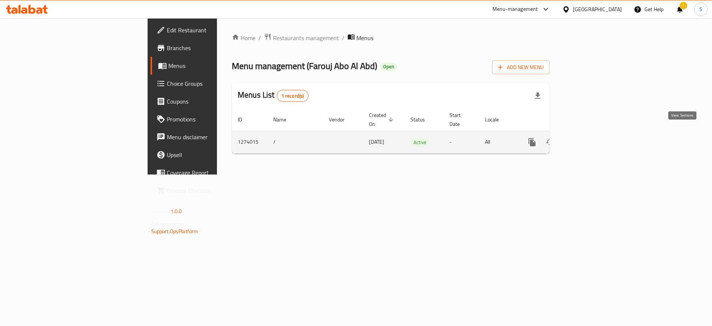
click at [589, 139] on icon "enhanced table" at bounding box center [585, 142] width 7 height 7
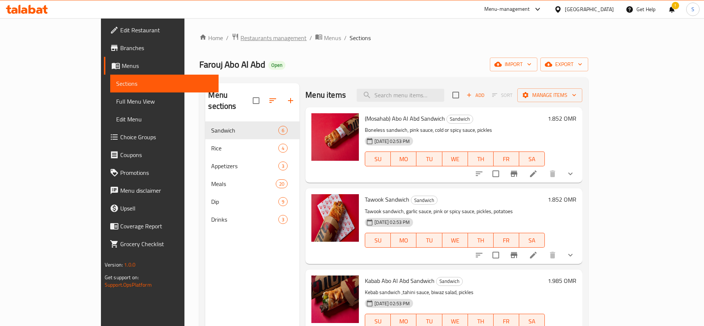
click at [240, 42] on span "Restaurants management" at bounding box center [273, 37] width 66 height 9
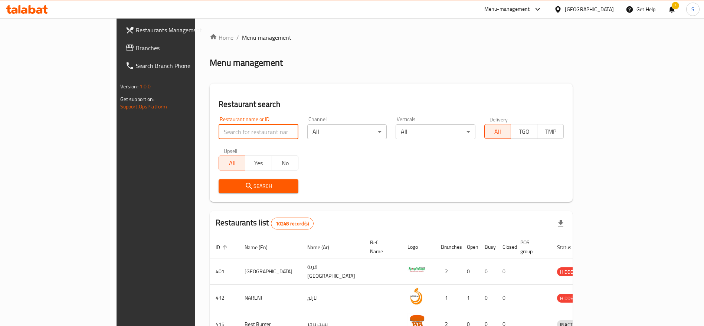
click at [218, 135] on input "search" at bounding box center [258, 131] width 80 height 15
type input "rfc"
click button "Search" at bounding box center [258, 186] width 80 height 14
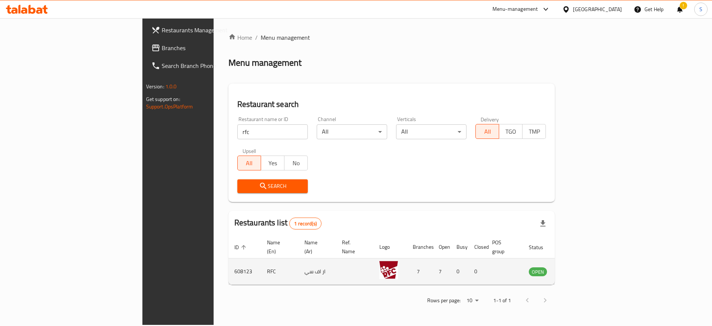
click at [587, 262] on td "enhanced table" at bounding box center [575, 271] width 26 height 26
click at [577, 267] on icon "enhanced table" at bounding box center [572, 271] width 9 height 9
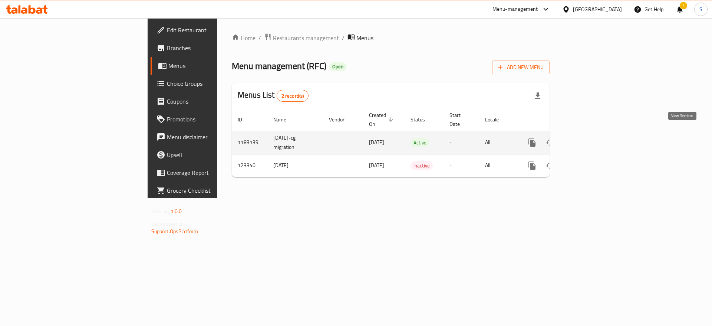
click at [590, 138] on icon "enhanced table" at bounding box center [585, 142] width 9 height 9
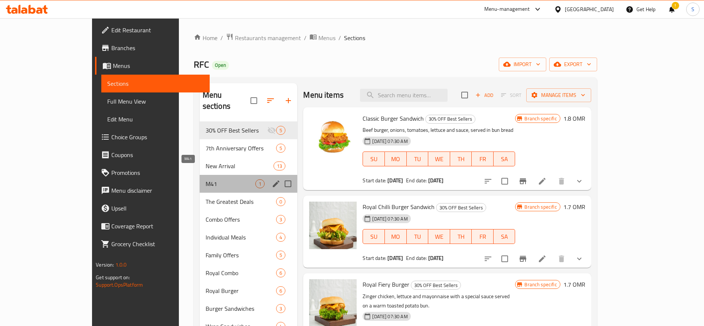
click at [205, 179] on span "M41" at bounding box center [230, 183] width 50 height 9
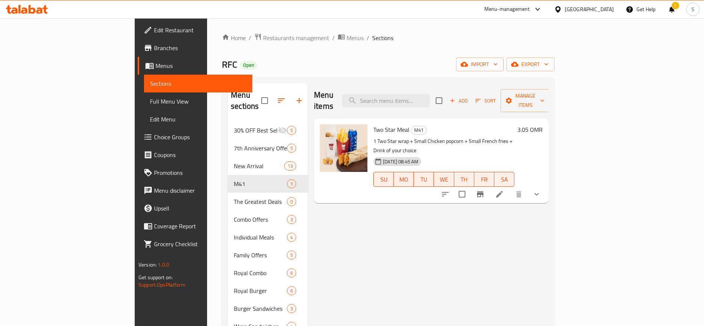
click at [504, 190] on icon at bounding box center [499, 194] width 9 height 9
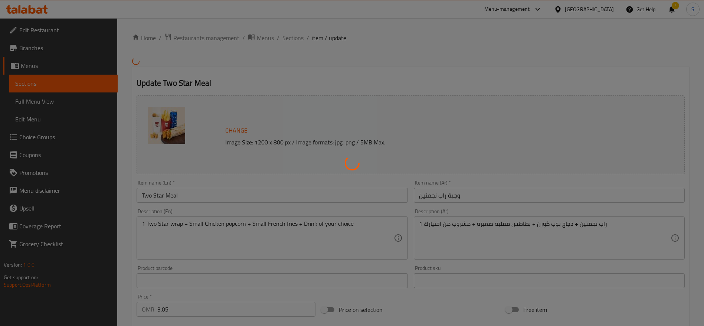
type input "اختيار الراب"
type input "1"
type input "اختيارك من الطبق الجانبي 1"
type input "1"
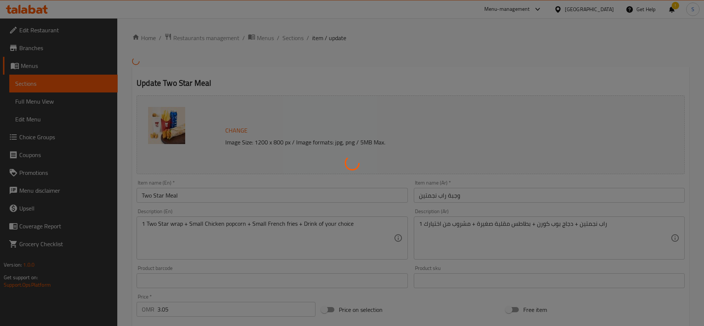
type input "1"
type input "اختيارك للجانب الثاني"
type input "1"
type input "نكهة الشراب"
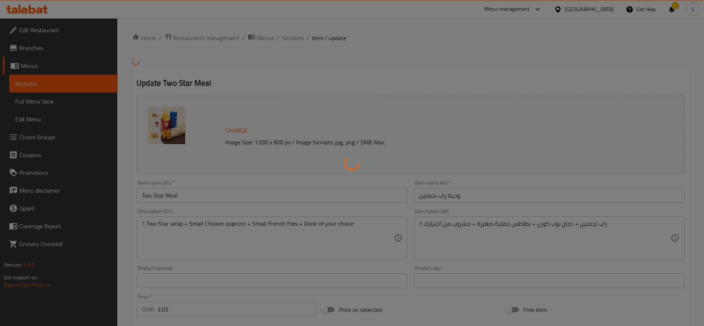
type input "1"
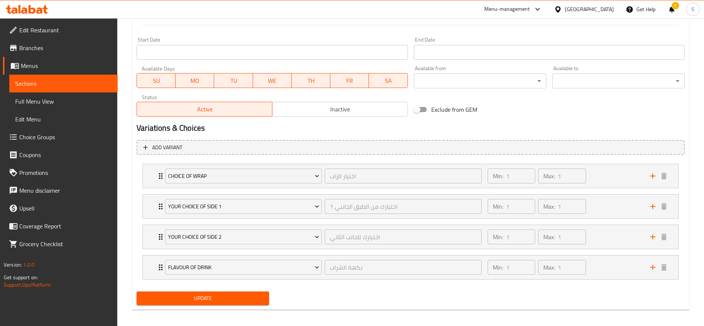
scroll to position [313, 0]
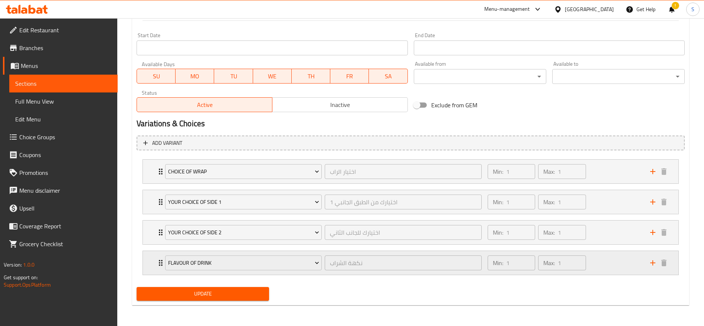
click at [157, 262] on icon "Expand" at bounding box center [160, 262] width 9 height 9
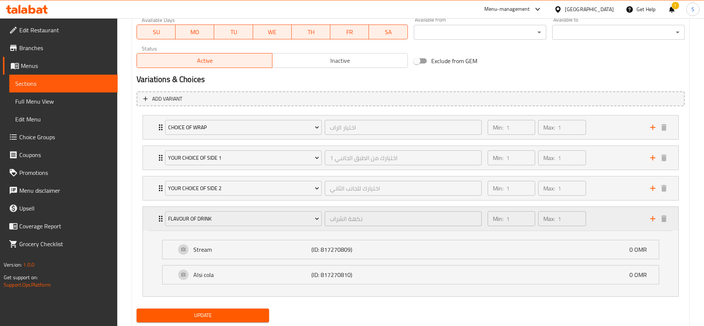
scroll to position [378, 0]
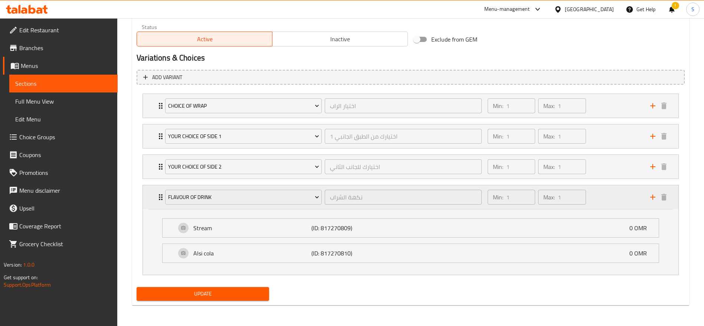
click at [157, 192] on icon "Expand" at bounding box center [160, 196] width 9 height 9
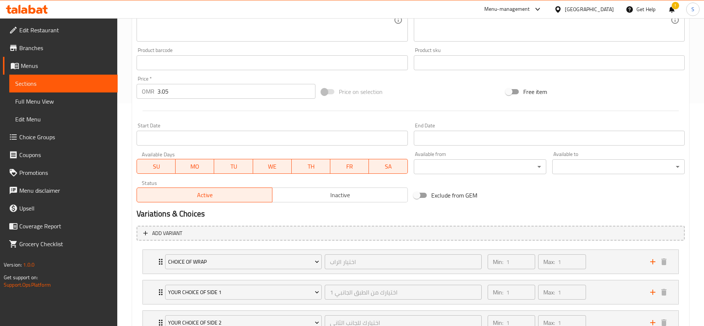
scroll to position [313, 0]
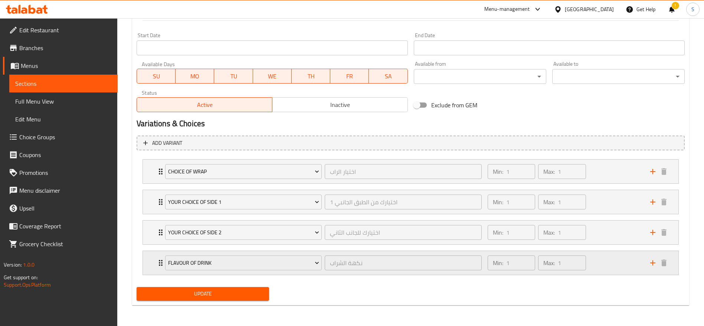
click at [159, 269] on div "Flavour of Drink نكهة الشراب ​ Min: 1 ​ Max: 1 ​" at bounding box center [412, 263] width 513 height 24
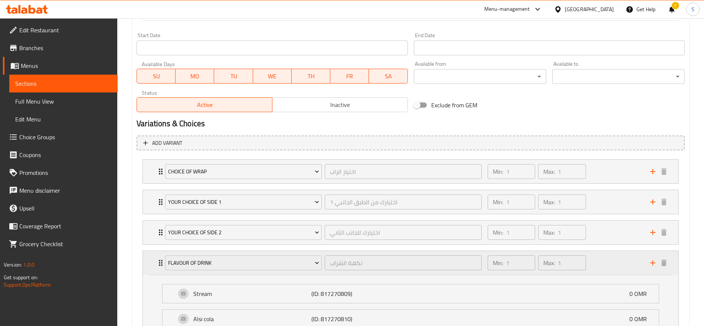
click at [159, 269] on div "Flavour of Drink نكهة الشراب ​ Min: 1 ​ Max: 1 ​" at bounding box center [412, 263] width 513 height 24
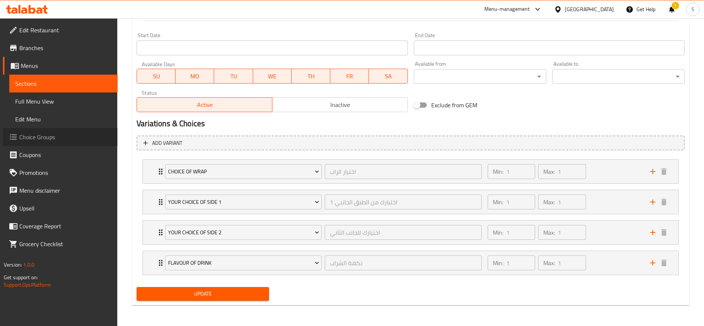
click at [64, 134] on span "Choice Groups" at bounding box center [65, 136] width 92 height 9
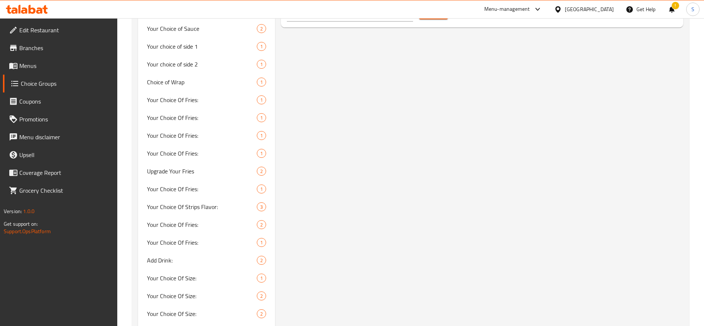
scroll to position [458, 0]
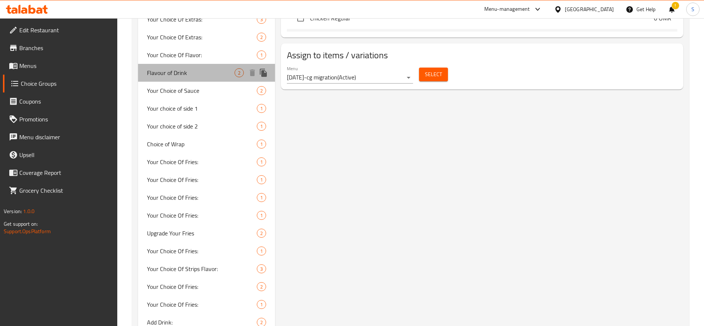
click at [209, 74] on span "Flavour of Drink" at bounding box center [191, 72] width 88 height 9
type input "Flavour of Drink"
type input "نكهة الشراب"
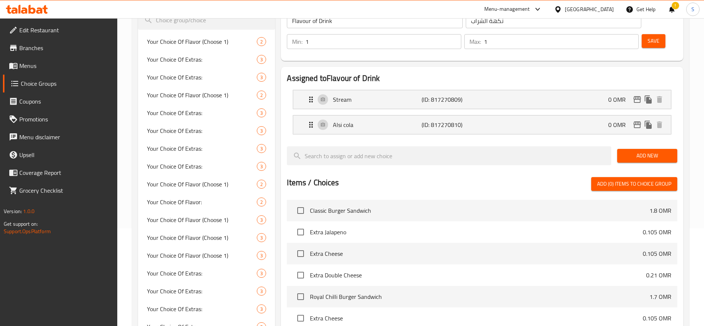
scroll to position [69, 0]
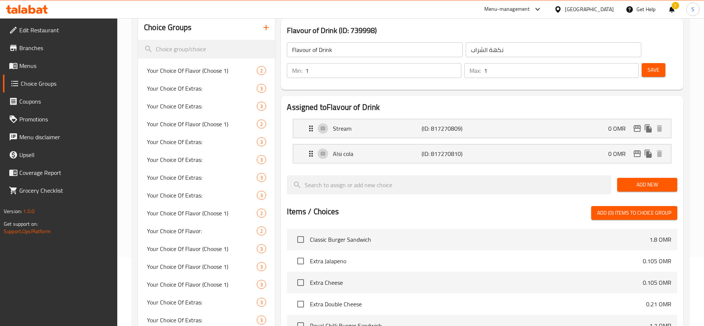
click at [647, 65] on span "Save" at bounding box center [653, 69] width 12 height 9
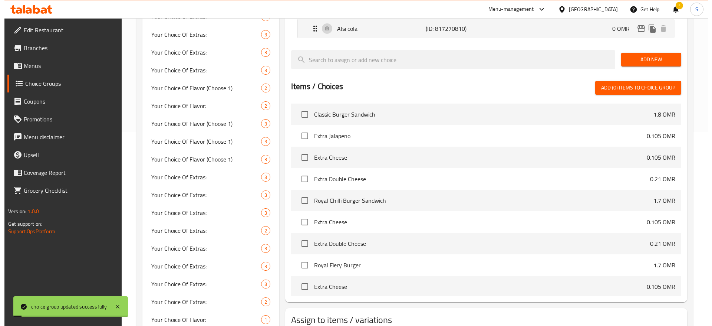
scroll to position [402, 0]
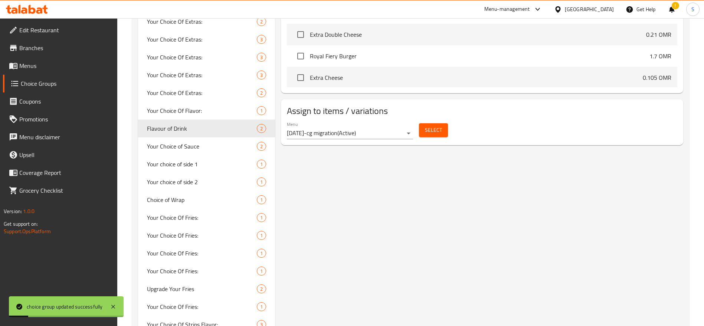
click at [427, 125] on span "Select" at bounding box center [433, 129] width 17 height 9
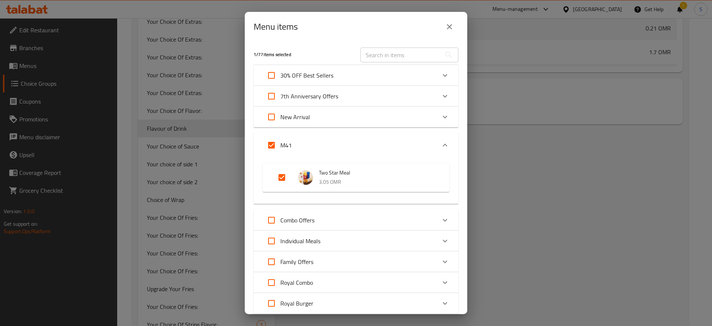
click at [283, 178] on input "Expand" at bounding box center [282, 177] width 18 height 18
checkbox input "false"
click at [283, 178] on input "Expand" at bounding box center [282, 177] width 18 height 18
checkbox input "true"
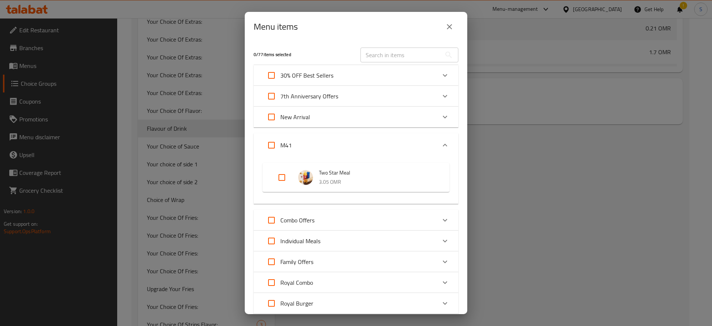
checkbox input "true"
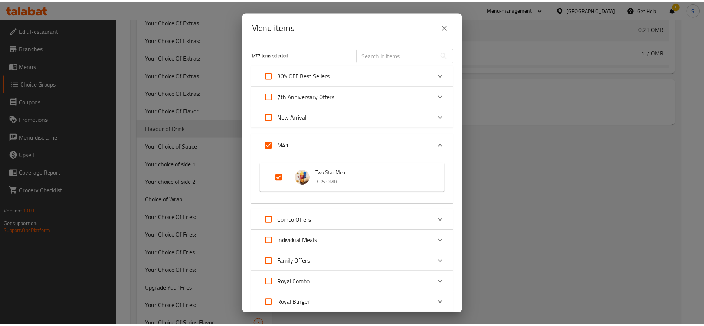
scroll to position [176, 0]
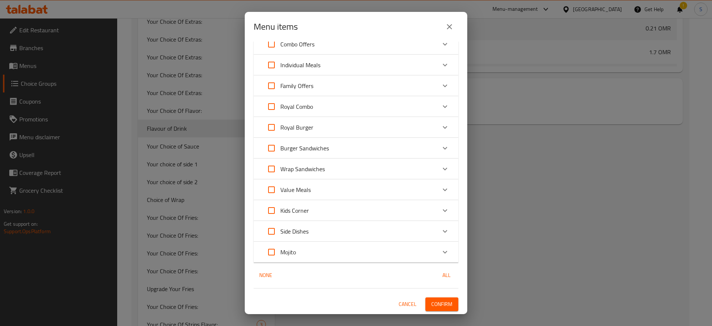
click at [431, 307] on span "Confirm" at bounding box center [441, 303] width 21 height 9
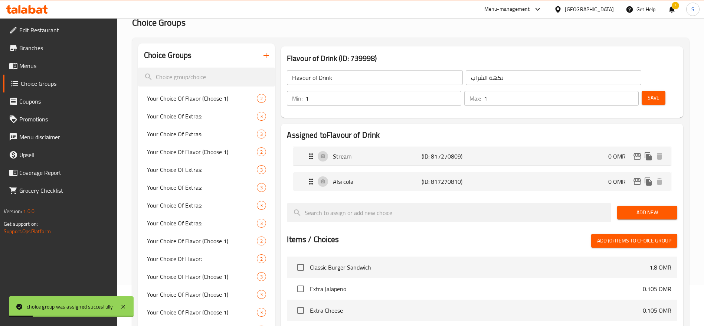
scroll to position [0, 0]
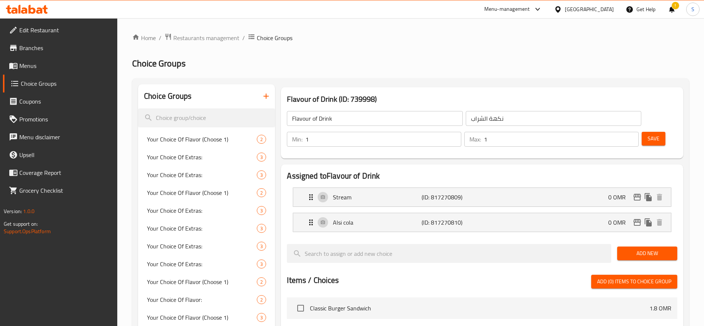
click at [54, 65] on span "Menus" at bounding box center [65, 65] width 92 height 9
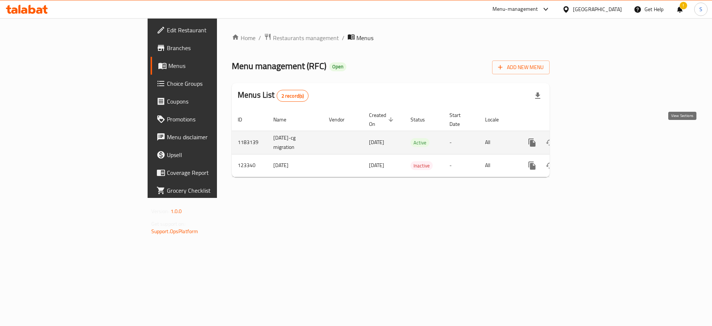
click at [595, 134] on link "enhanced table" at bounding box center [586, 143] width 18 height 18
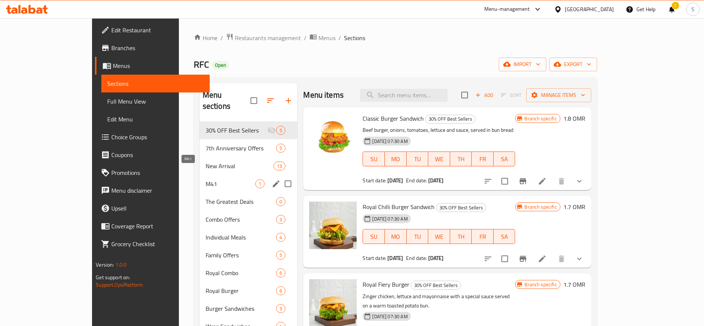
click at [205, 179] on span "M41" at bounding box center [230, 183] width 50 height 9
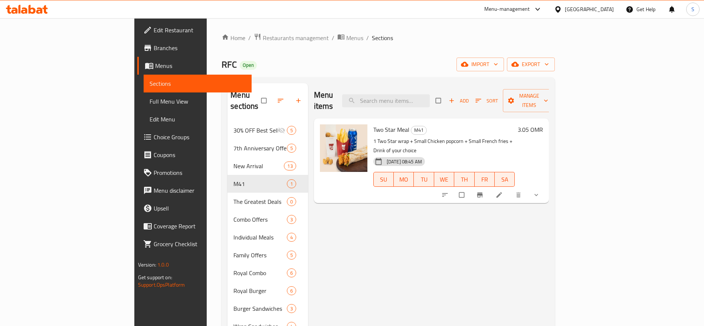
click at [503, 191] on icon at bounding box center [498, 194] width 7 height 7
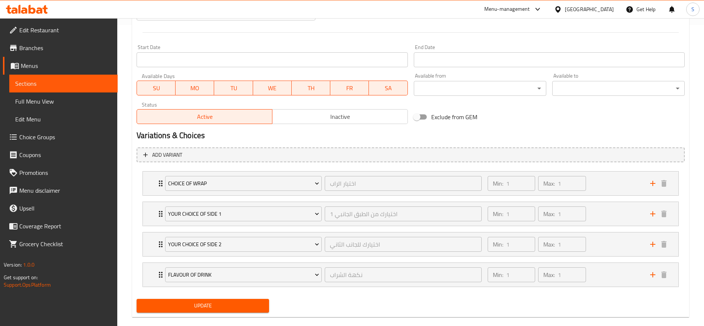
scroll to position [313, 0]
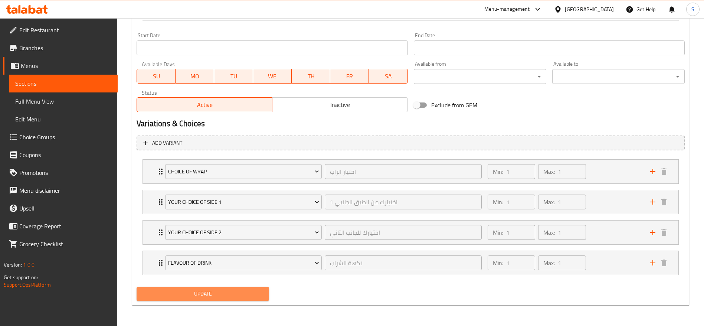
click at [246, 297] on span "Update" at bounding box center [202, 293] width 121 height 9
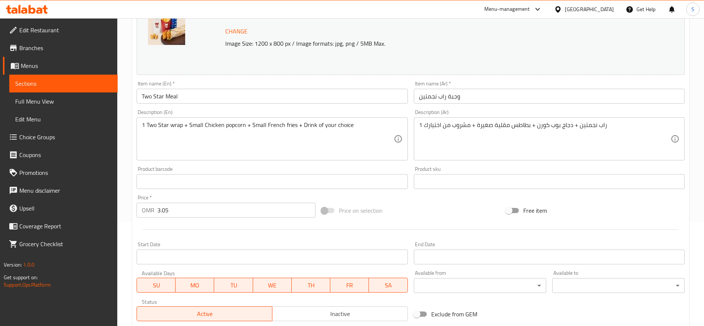
scroll to position [111, 0]
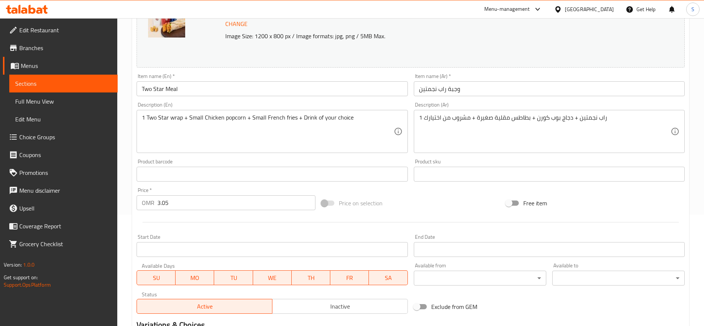
click at [53, 100] on span "Full Menu View" at bounding box center [63, 101] width 96 height 9
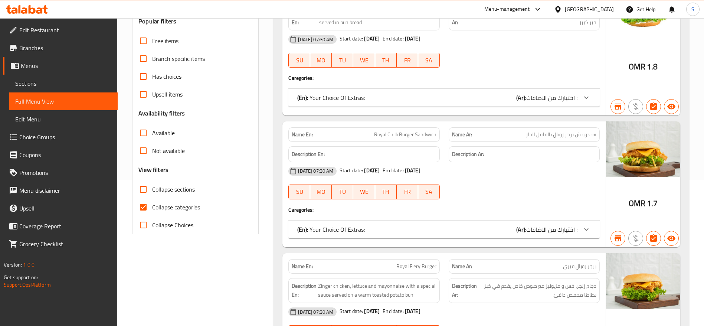
scroll to position [167, 0]
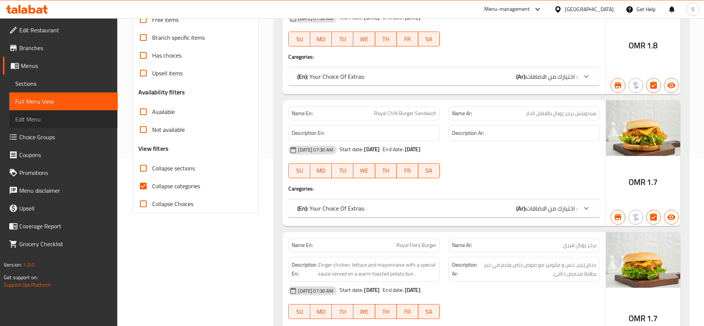
click at [65, 118] on span "Edit Menu" at bounding box center [63, 119] width 96 height 9
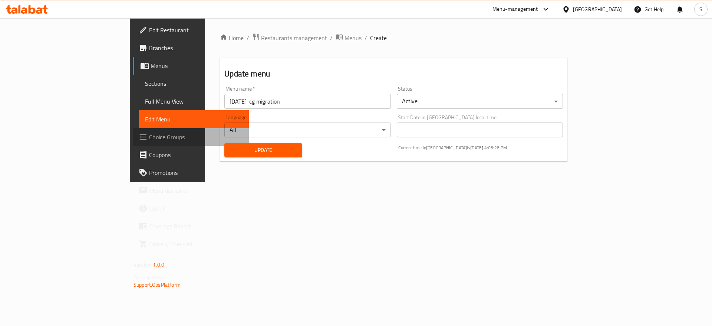
click at [149, 139] on span "Choice Groups" at bounding box center [196, 136] width 94 height 9
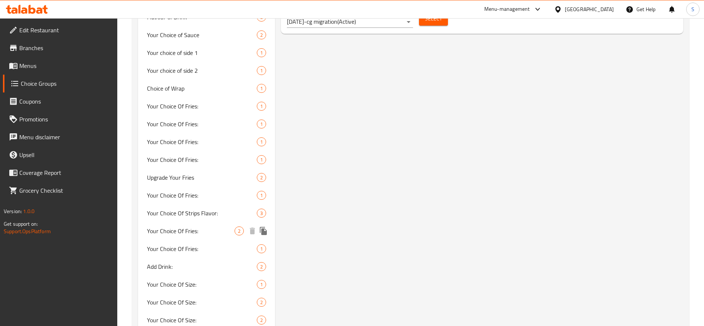
scroll to position [402, 0]
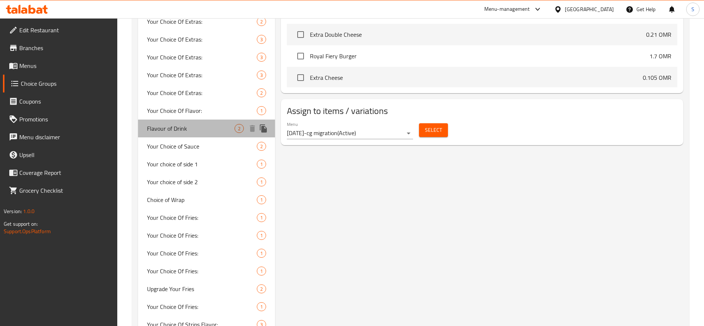
click at [197, 129] on span "Flavour of Drink" at bounding box center [191, 128] width 88 height 9
type input "Flavour of Drink"
type input "نكهة الشراب"
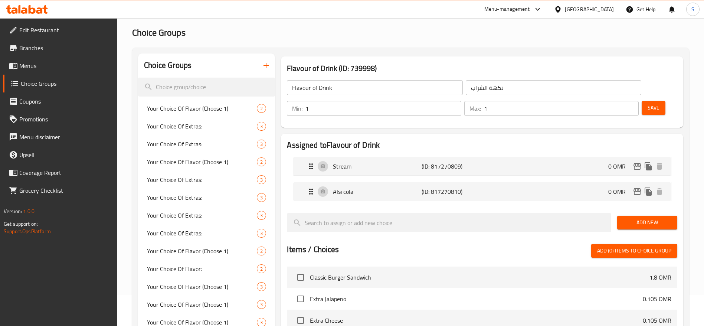
scroll to position [0, 0]
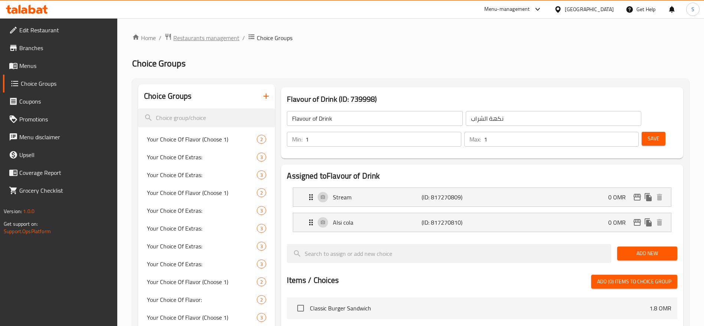
click at [234, 40] on span "Restaurants management" at bounding box center [206, 37] width 66 height 9
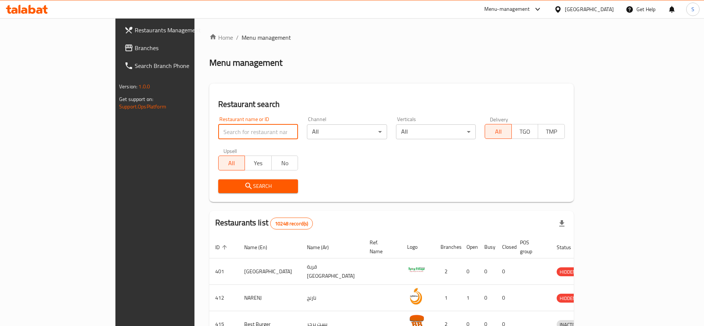
click at [233, 130] on input "search" at bounding box center [258, 131] width 80 height 15
type input "al fairoz"
click button "Search" at bounding box center [258, 186] width 80 height 14
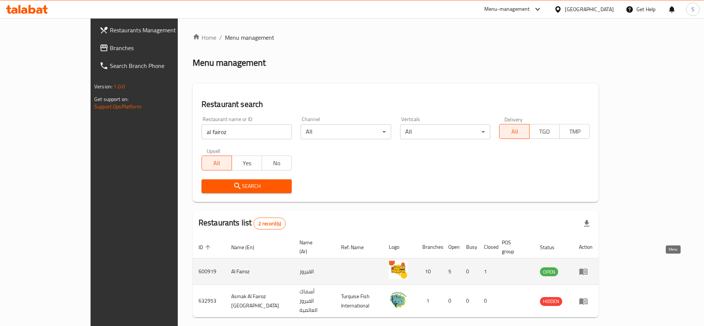
click at [587, 267] on icon "enhanced table" at bounding box center [583, 271] width 9 height 9
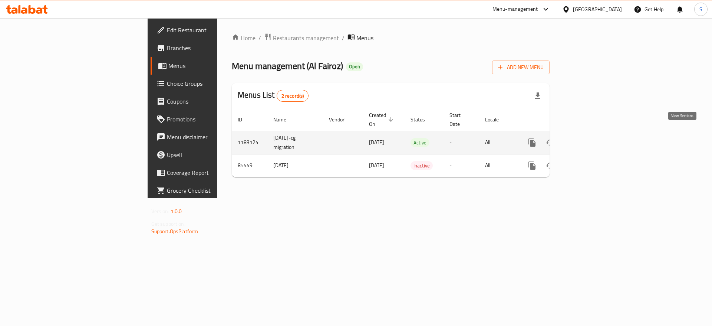
click at [590, 138] on icon "enhanced table" at bounding box center [585, 142] width 9 height 9
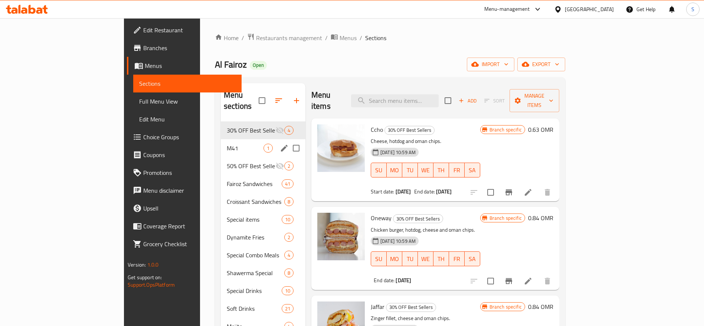
click at [221, 139] on div "M41 1" at bounding box center [263, 148] width 85 height 18
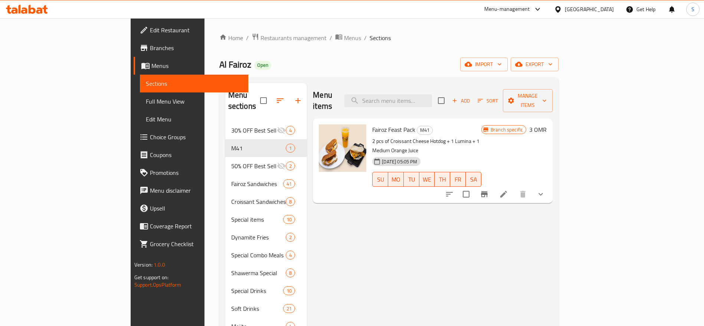
click at [514, 187] on li at bounding box center [503, 193] width 21 height 13
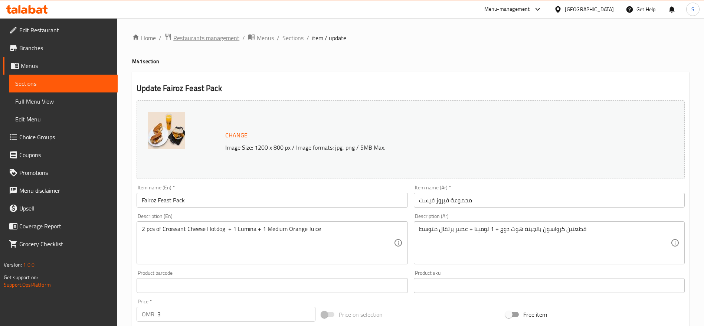
click at [198, 33] on span "Restaurants management" at bounding box center [206, 37] width 66 height 9
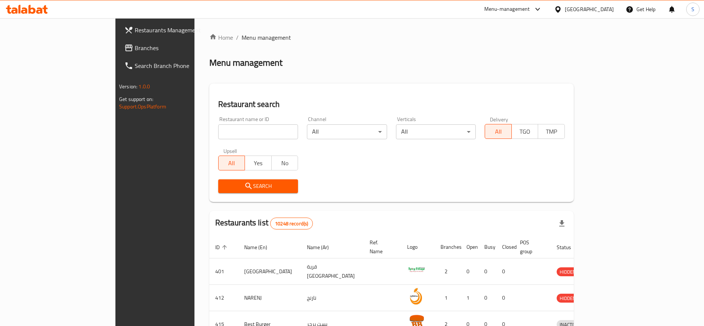
drag, startPoint x: 240, startPoint y: 134, endPoint x: 232, endPoint y: 138, distance: 9.6
click at [240, 134] on input "search" at bounding box center [258, 131] width 80 height 15
type input "turkish days"
click button "Search" at bounding box center [258, 186] width 80 height 14
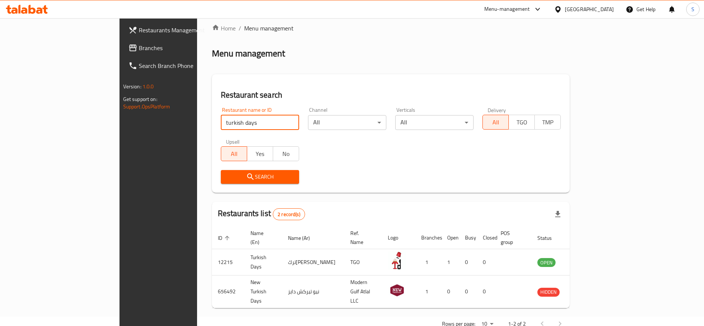
scroll to position [17, 0]
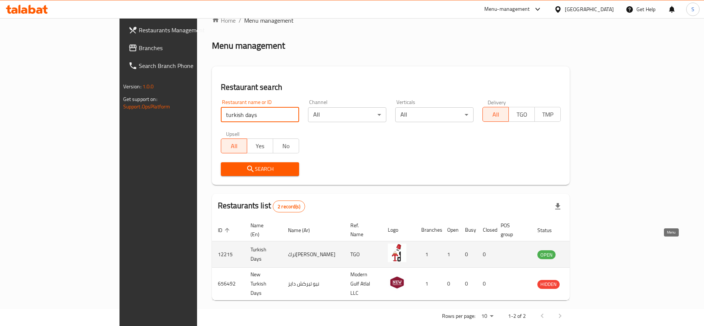
click at [585, 250] on icon "enhanced table" at bounding box center [580, 254] width 9 height 9
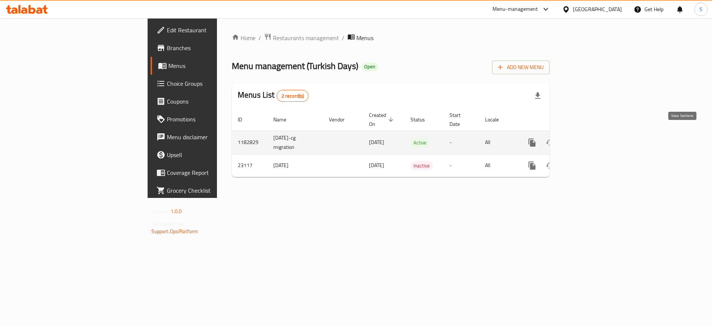
click at [590, 138] on icon "enhanced table" at bounding box center [585, 142] width 9 height 9
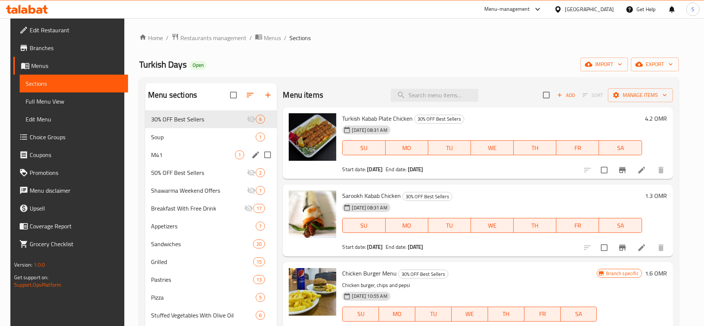
click at [195, 148] on div "M41 1" at bounding box center [211, 155] width 132 height 18
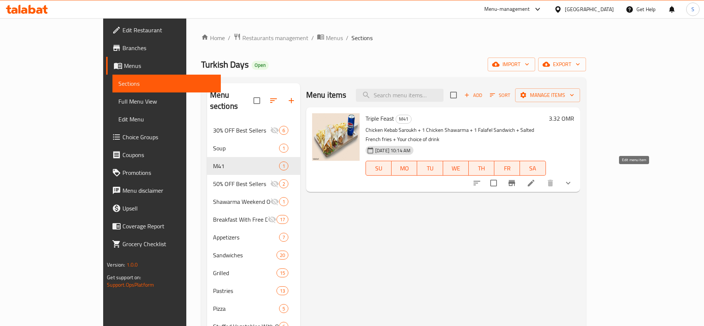
click at [535, 178] on icon at bounding box center [530, 182] width 9 height 9
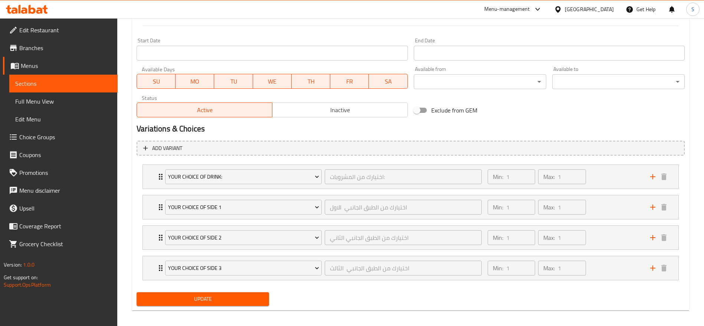
scroll to position [313, 0]
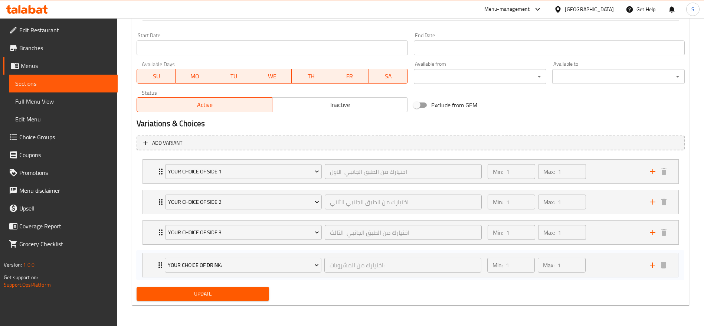
drag, startPoint x: 156, startPoint y: 163, endPoint x: 156, endPoint y: 262, distance: 98.7
click at [156, 262] on div "Your Choice of Drink: اختيارك من المشروبات: ​ Min: 1 ​ Max: 1 ​ Pepsi (ID: 2227…" at bounding box center [410, 217] width 548 height 122
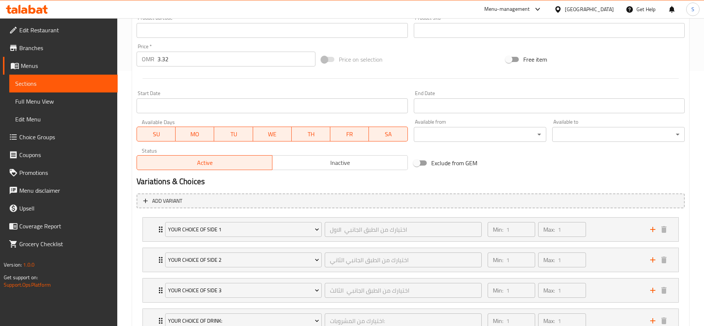
scroll to position [278, 0]
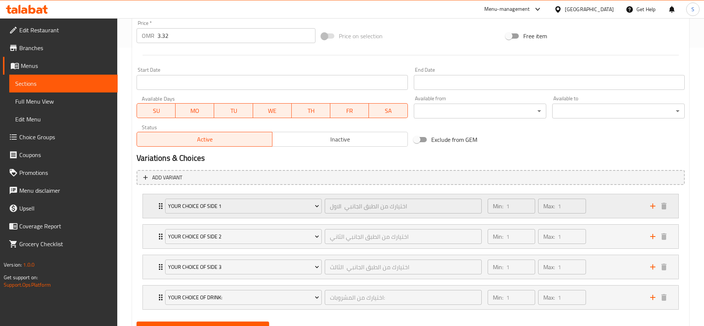
click at [159, 197] on div "Your choice of side 1 اختيارك من الطبق الجانبي الاول ​ Min: 1 ​ Max: 1 ​" at bounding box center [412, 206] width 513 height 24
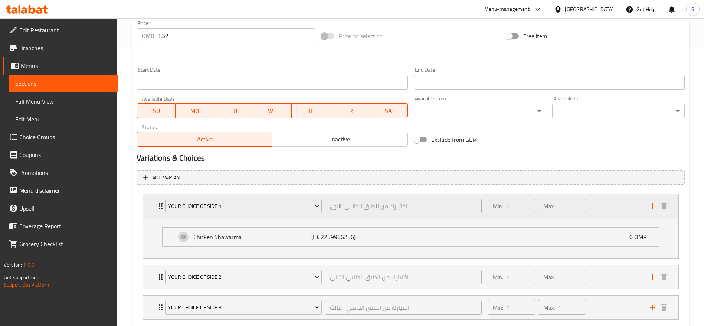
click at [159, 197] on div "Your choice of side 1 اختيارك من الطبق الجانبي الاول ​ Min: 1 ​ Max: 1 ​" at bounding box center [412, 206] width 513 height 24
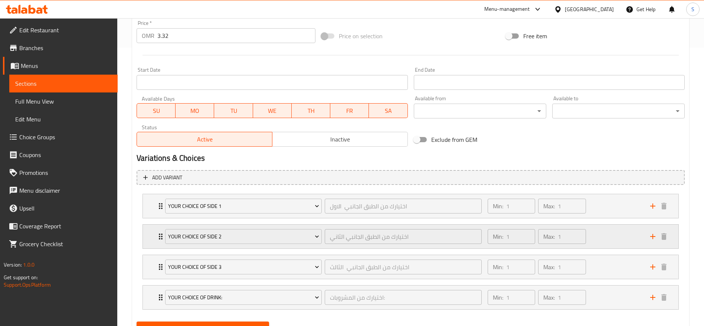
click at [159, 230] on div "Your choice of side 2 اختيارك من الطبق الجانبي الثاني ​ Min: 1 ​ Max: 1 ​" at bounding box center [412, 236] width 513 height 24
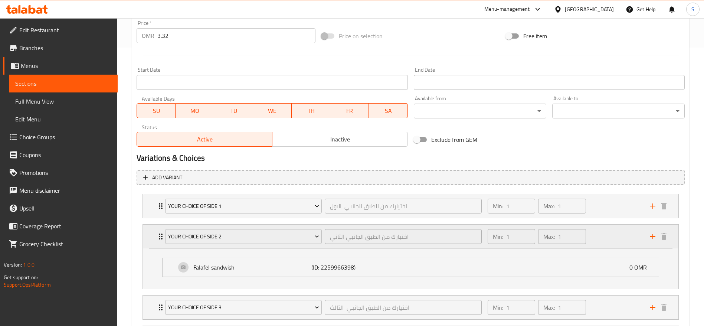
click at [159, 230] on div "Your choice of side 2 اختيارك من الطبق الجانبي الثاني ​ Min: 1 ​ Max: 1 ​" at bounding box center [412, 236] width 513 height 24
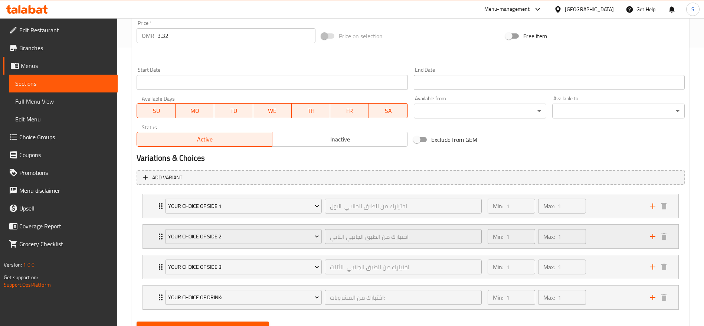
scroll to position [313, 0]
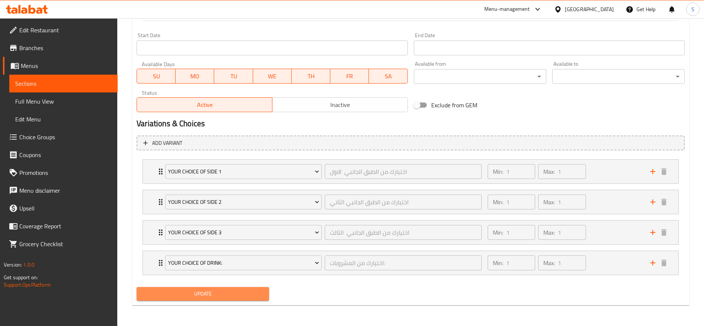
click at [211, 289] on span "Update" at bounding box center [202, 293] width 121 height 9
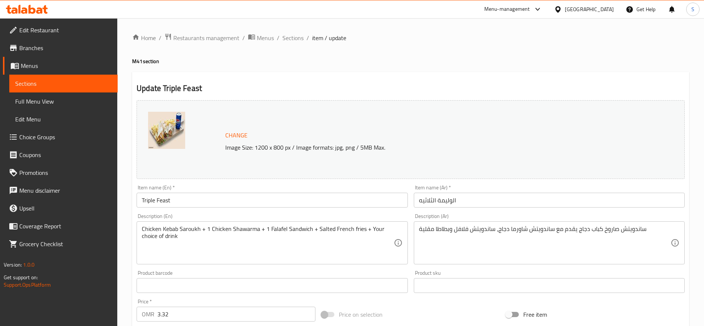
click at [296, 31] on div "Home / Restaurants management / Menus / Sections / item / update M41 section Up…" at bounding box center [410, 328] width 586 height 620
click at [297, 34] on span "Sections" at bounding box center [292, 37] width 21 height 9
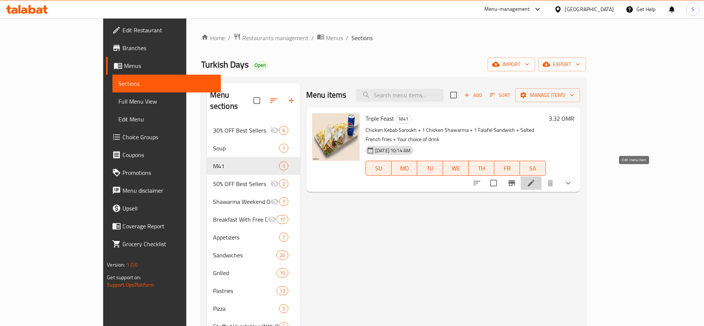
click at [535, 178] on icon at bounding box center [530, 182] width 9 height 9
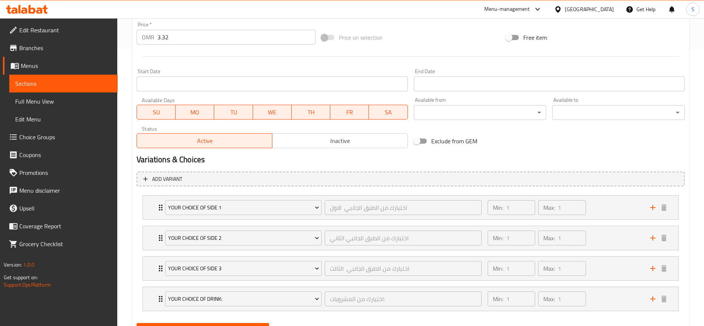
scroll to position [278, 0]
click at [155, 204] on div "Your choice of side 1 اختيارك من الطبق الجانبي الاول ​ Min: 1 ​ Max: 1 ​" at bounding box center [410, 206] width 535 height 24
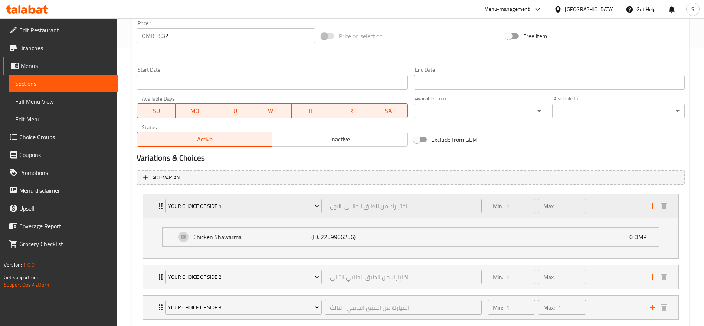
click at [155, 204] on div "Your choice of side 1 اختيارك من الطبق الجانبي الاول ​ Min: 1 ​ Max: 1 ​" at bounding box center [410, 206] width 535 height 24
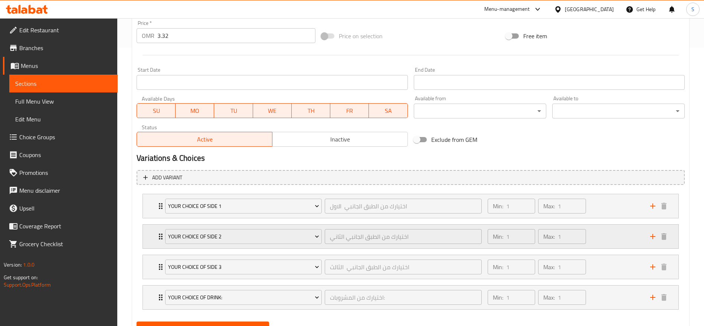
click at [155, 236] on div "Your choice of side 2 اختيارك من الطبق الجانبي الثاني ​ Min: 1 ​ Max: 1 ​" at bounding box center [410, 236] width 535 height 24
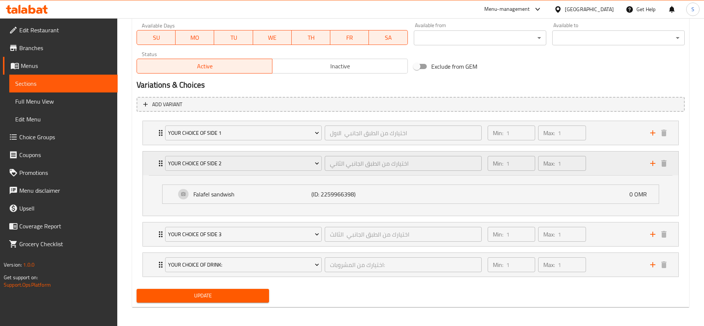
scroll to position [353, 0]
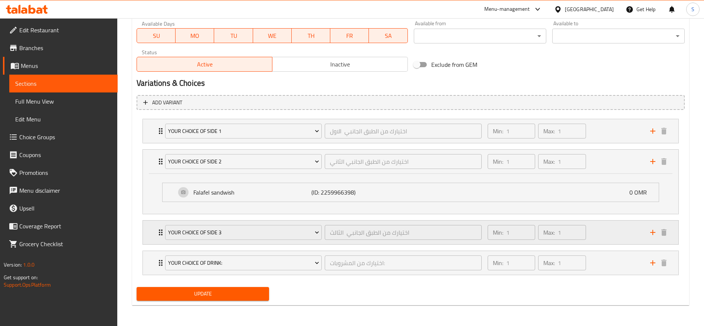
click at [155, 230] on div "Your choice of side 3 اختيارك من الطبق الجانبي الثالث ​ Min: 1 ​ Max: 1 ​" at bounding box center [410, 232] width 535 height 24
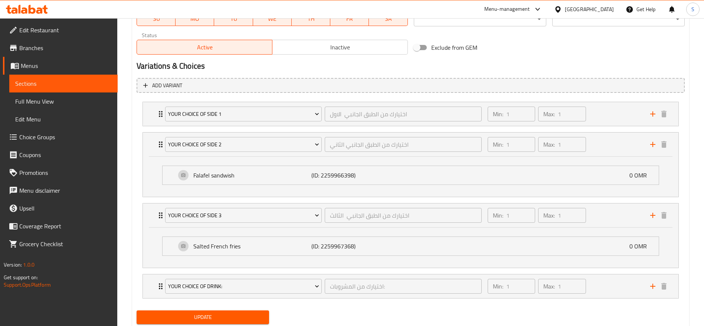
scroll to position [393, 0]
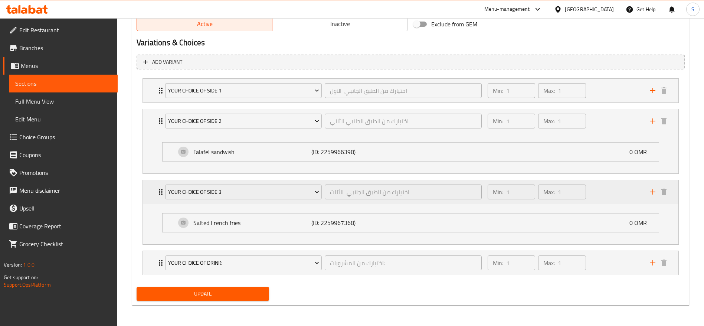
click at [159, 193] on icon "Expand" at bounding box center [160, 191] width 9 height 9
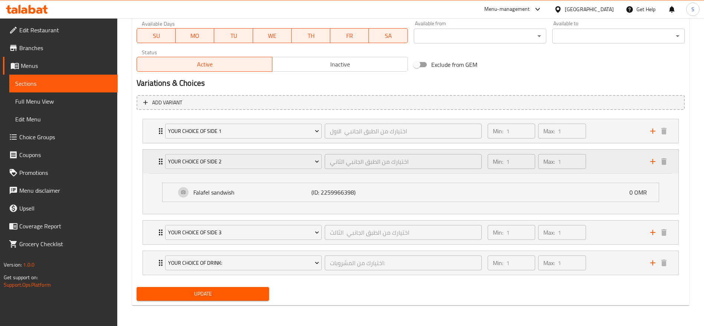
click at [157, 164] on icon "Expand" at bounding box center [160, 161] width 9 height 9
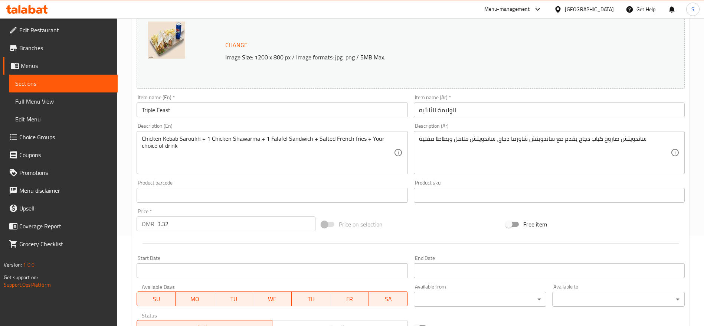
scroll to position [0, 0]
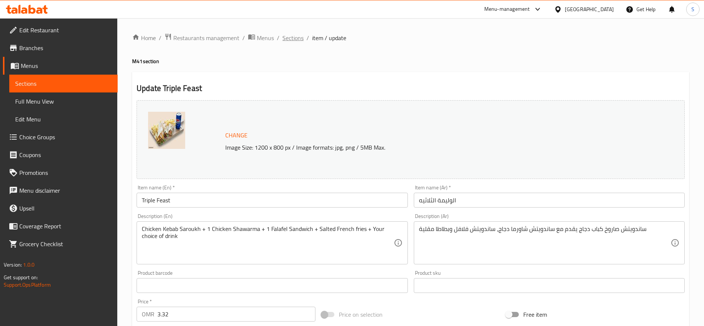
click at [296, 37] on span "Sections" at bounding box center [292, 37] width 21 height 9
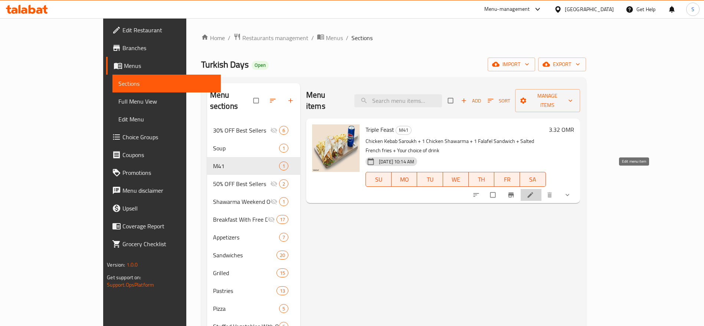
click at [535, 191] on link at bounding box center [530, 194] width 9 height 7
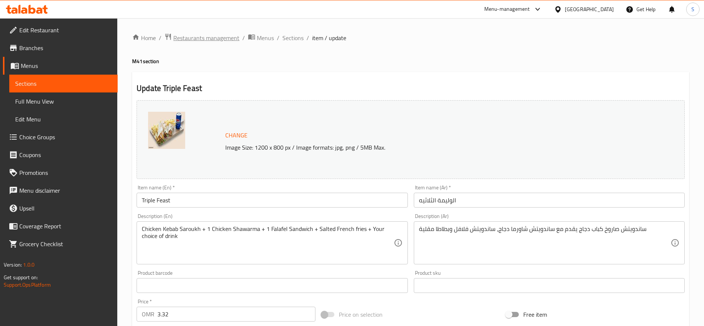
click at [232, 36] on span "Restaurants management" at bounding box center [206, 37] width 66 height 9
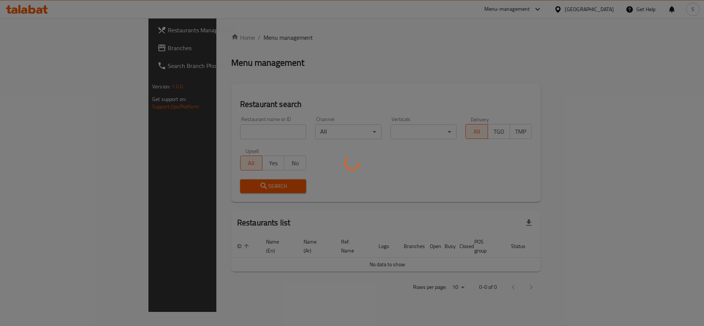
click at [236, 128] on div at bounding box center [352, 163] width 704 height 326
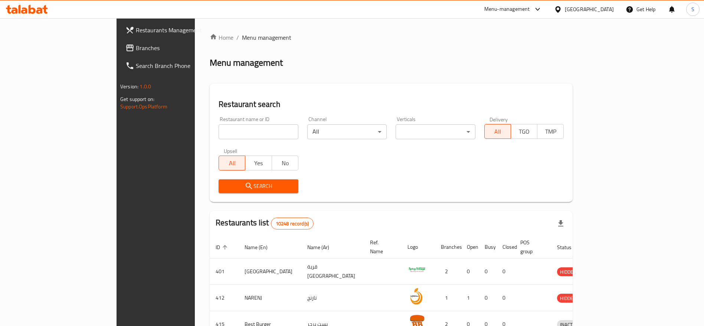
click at [236, 130] on input "search" at bounding box center [258, 131] width 80 height 15
type input "freej Al"
click button "Search" at bounding box center [258, 186] width 80 height 14
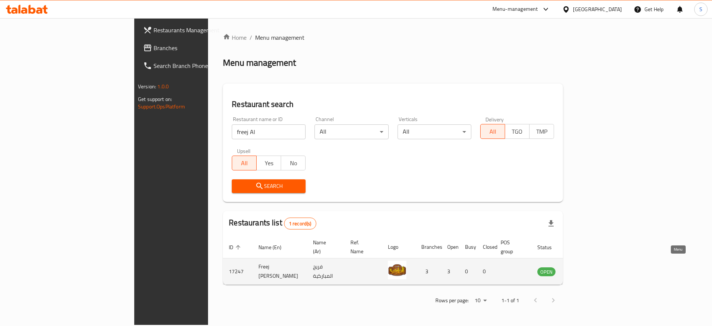
click at [585, 267] on icon "enhanced table" at bounding box center [580, 271] width 9 height 9
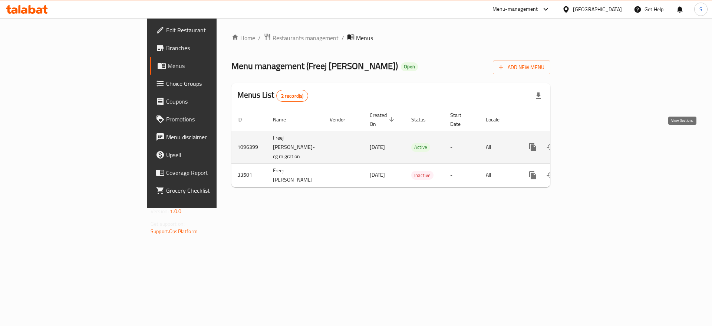
click at [591, 142] on icon "enhanced table" at bounding box center [586, 146] width 9 height 9
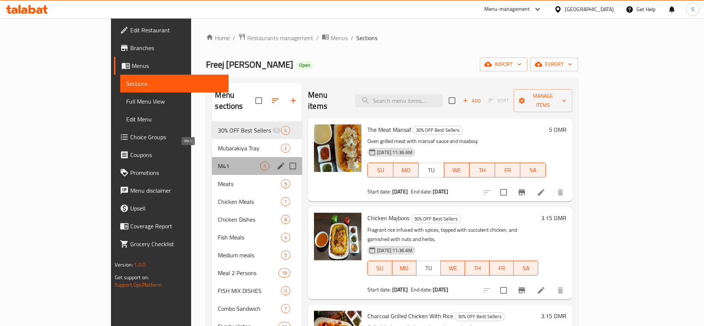
click at [218, 161] on span "M41" at bounding box center [239, 165] width 42 height 9
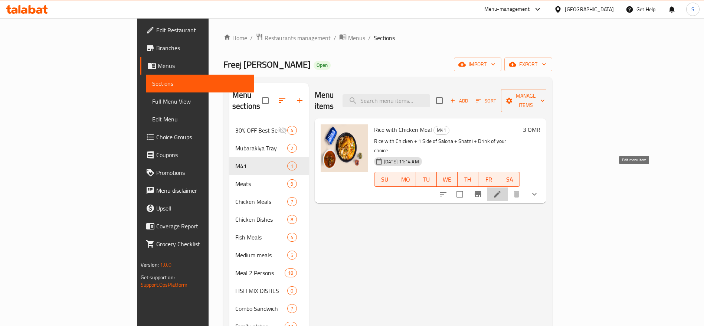
click at [500, 191] on icon at bounding box center [497, 194] width 7 height 7
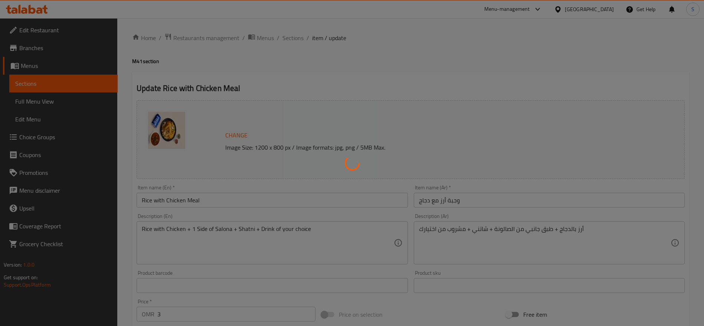
type input "اختيارك من المشروب:"
type input "1"
type input "اختيارك للطبق الرئيسي"
type input "1"
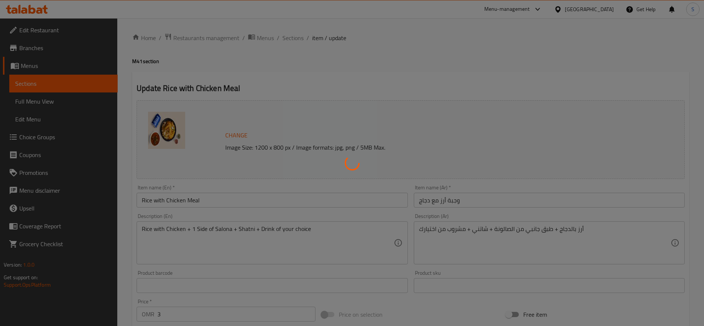
type input "1"
type input "اختيارك من الطبق الجانبي الاول"
type input "1"
type input "اختيارك من الطبق الجانبي الثاني"
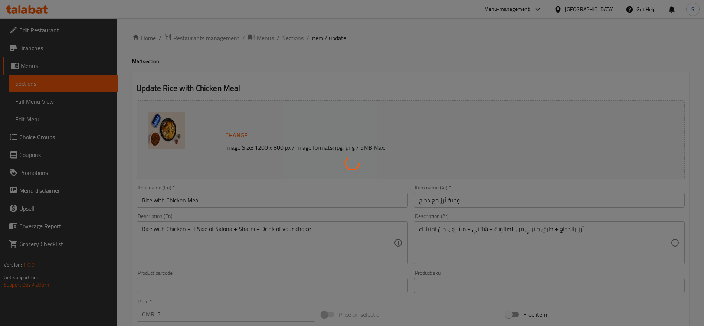
type input "1"
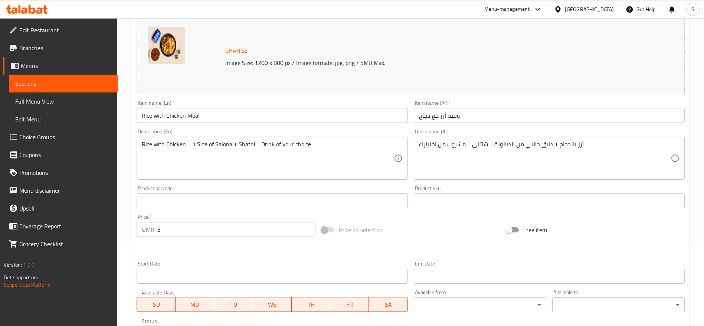
scroll to position [278, 0]
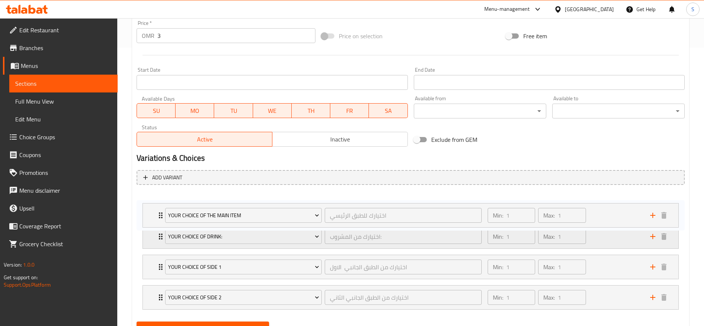
click at [162, 209] on div "Your Choice of Drink: اختيارك من المشروب: ​ Min: 1 ​ Max: 1 ​ Kinza Cola (ID: 2…" at bounding box center [410, 252] width 548 height 122
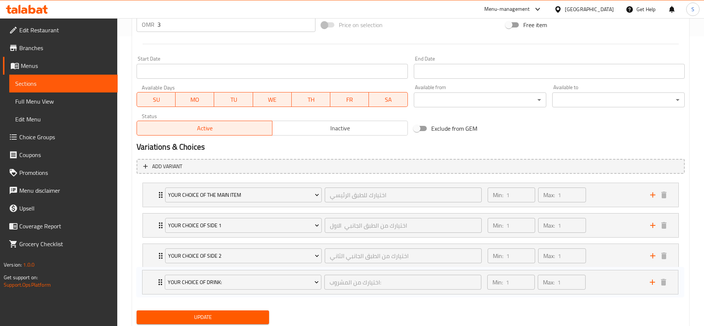
scroll to position [313, 0]
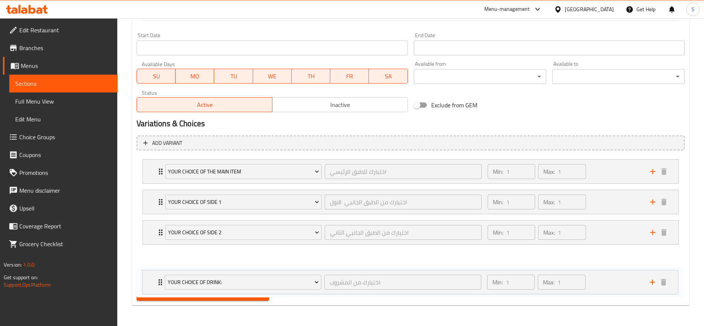
drag, startPoint x: 161, startPoint y: 235, endPoint x: 160, endPoint y: 283, distance: 48.6
click at [160, 283] on div "Change Image Size: 1200 x 800 px / Image formats: jpg, png / 5MB Max. Item name…" at bounding box center [411, 44] width 554 height 519
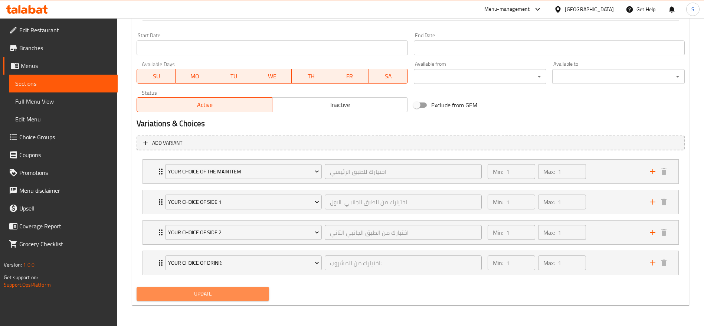
click at [179, 293] on span "Update" at bounding box center [202, 293] width 121 height 9
click at [182, 296] on span "Update" at bounding box center [202, 293] width 121 height 9
drag, startPoint x: 561, startPoint y: 122, endPoint x: 185, endPoint y: 46, distance: 383.8
click at [561, 127] on h2 "Variations & Choices" at bounding box center [410, 123] width 548 height 11
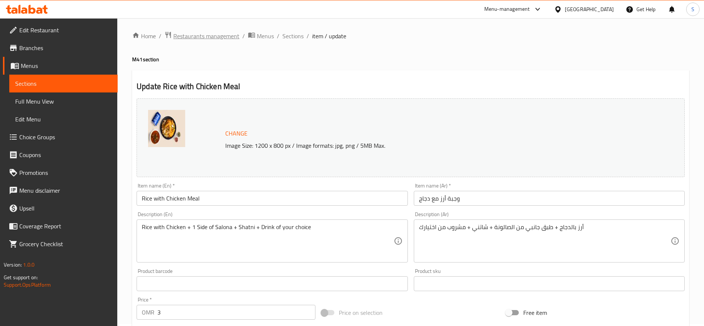
scroll to position [0, 0]
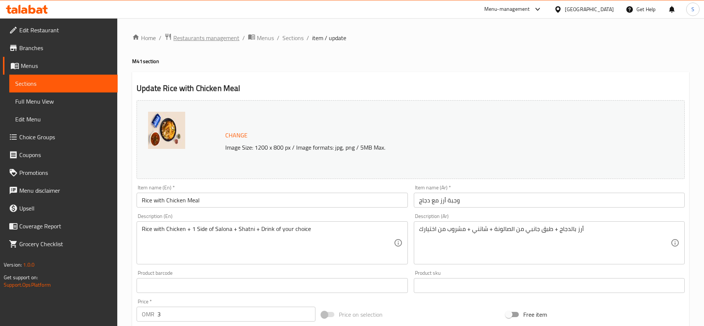
click at [211, 33] on span "Restaurants management" at bounding box center [206, 37] width 66 height 9
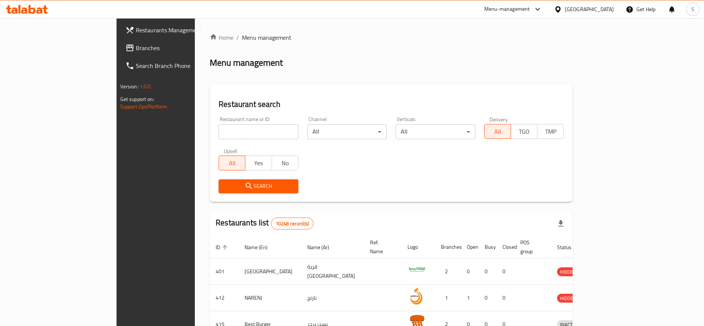
click at [262, 130] on input "search" at bounding box center [258, 131] width 80 height 15
type input "flames"
click button "Search" at bounding box center [258, 186] width 80 height 14
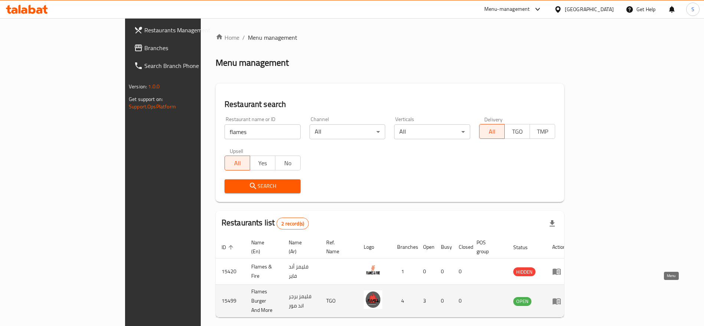
click at [566, 296] on link "enhanced table" at bounding box center [559, 300] width 14 height 9
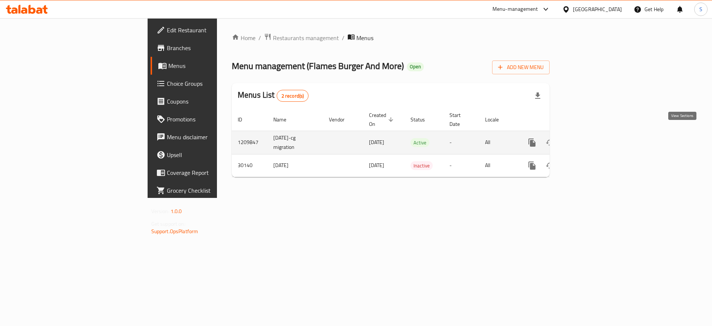
click at [589, 139] on icon "enhanced table" at bounding box center [585, 142] width 7 height 7
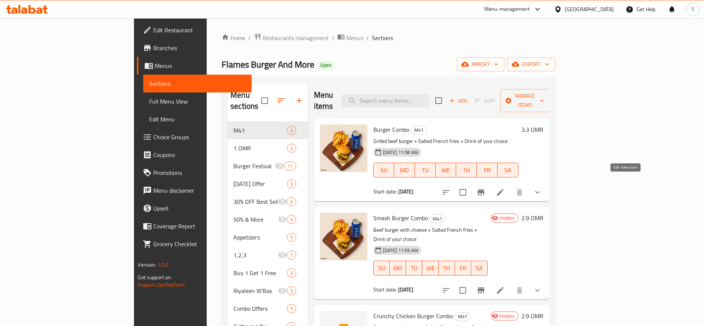
click at [504, 188] on icon at bounding box center [499, 192] width 9 height 9
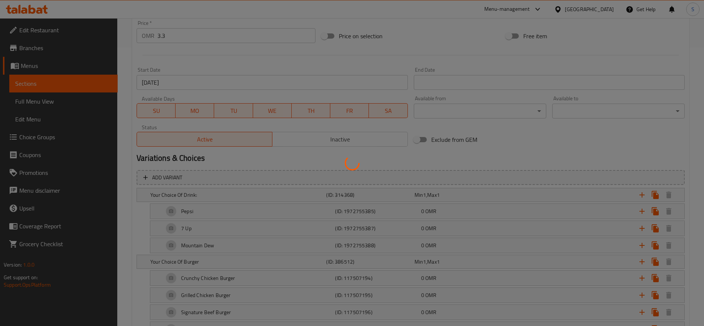
scroll to position [252, 0]
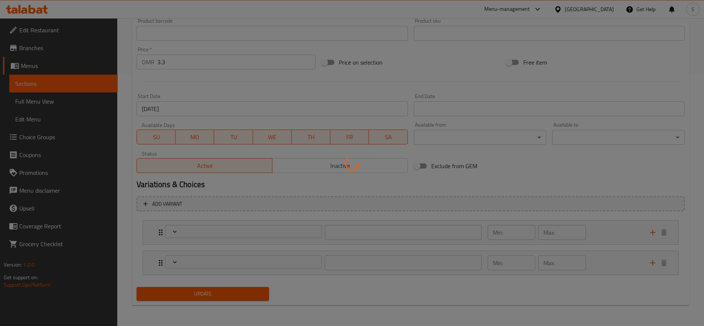
type input "اختيارك من المشروب:"
type input "1"
type input "إختيارك من البرجر"
type input "1"
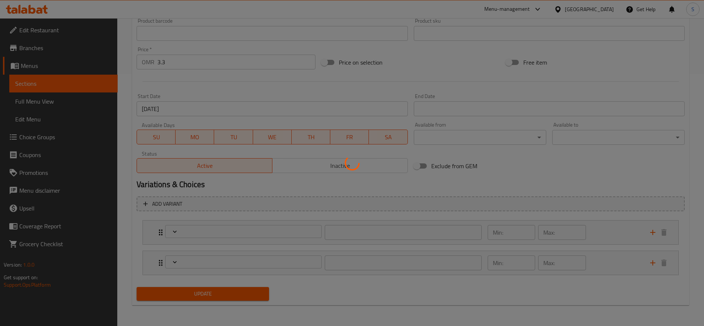
type input "1"
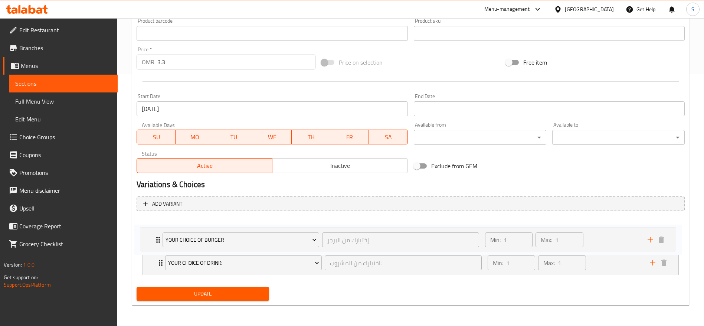
drag, startPoint x: 159, startPoint y: 264, endPoint x: 156, endPoint y: 239, distance: 25.4
click at [156, 239] on div "Your Choice Of Drink: اختيارك من المشروب: ​ Min: 1 ​ Max: 1 ​ Pepsi (ID: 197275…" at bounding box center [410, 247] width 548 height 61
click at [195, 287] on button "Update" at bounding box center [202, 294] width 132 height 14
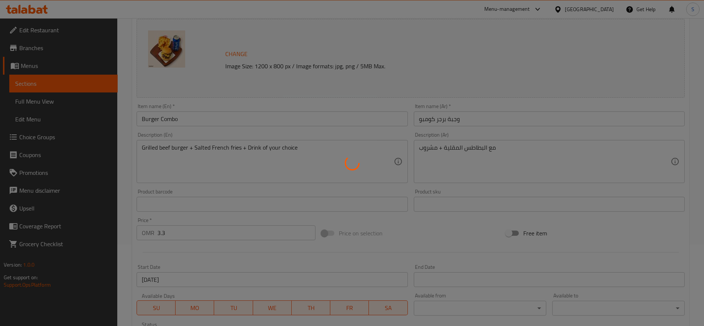
scroll to position [0, 0]
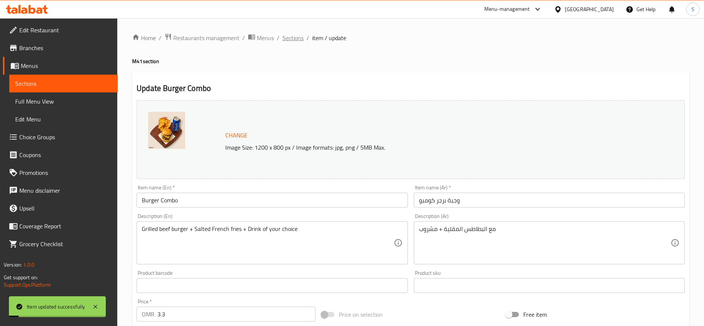
click at [292, 39] on span "Sections" at bounding box center [292, 37] width 21 height 9
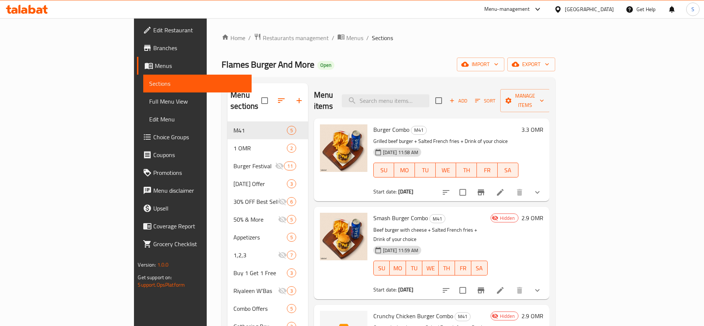
click at [504, 188] on icon at bounding box center [499, 192] width 9 height 9
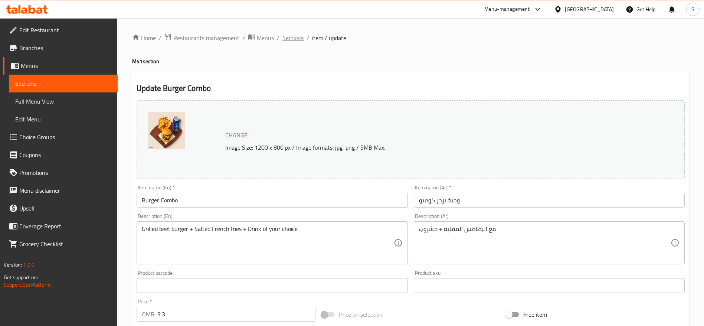
click at [299, 35] on span "Sections" at bounding box center [292, 37] width 21 height 9
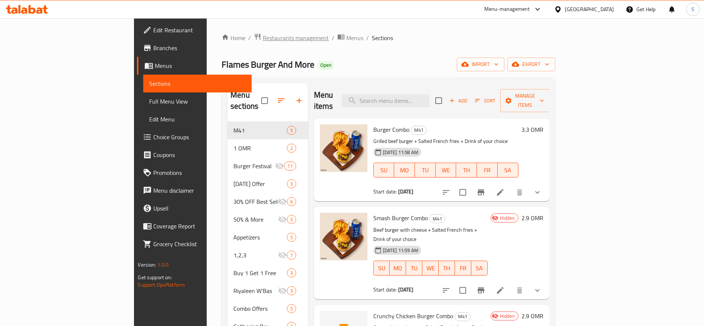
click at [263, 38] on span "Restaurants management" at bounding box center [296, 37] width 66 height 9
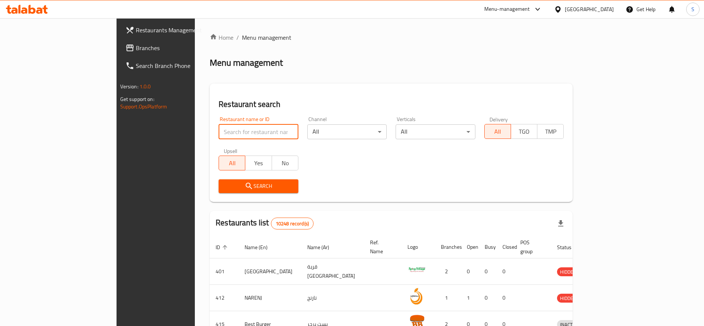
click at [218, 130] on input "search" at bounding box center [258, 131] width 80 height 15
type input "falafel wa tahini"
click button "Search" at bounding box center [258, 186] width 80 height 14
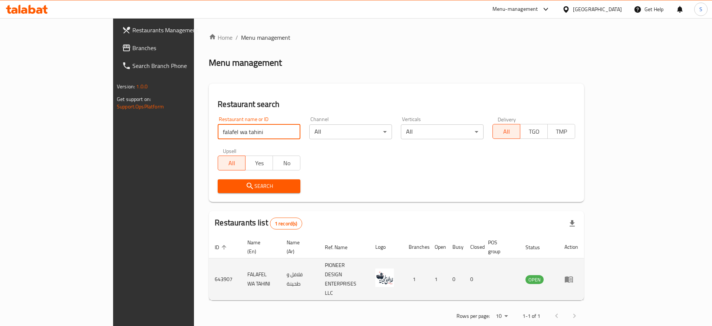
click at [584, 266] on td "enhanced table" at bounding box center [572, 279] width 26 height 42
click at [573, 276] on icon "enhanced table" at bounding box center [569, 279] width 8 height 6
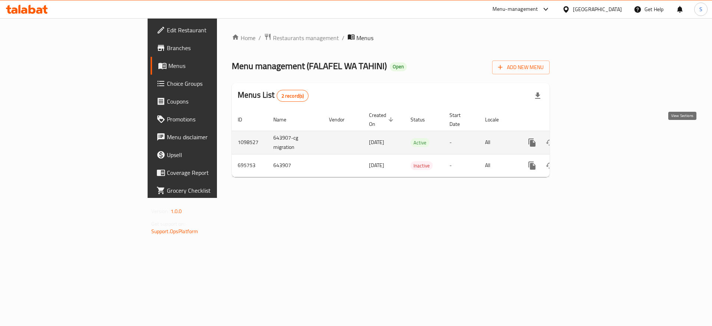
click at [595, 140] on link "enhanced table" at bounding box center [586, 143] width 18 height 18
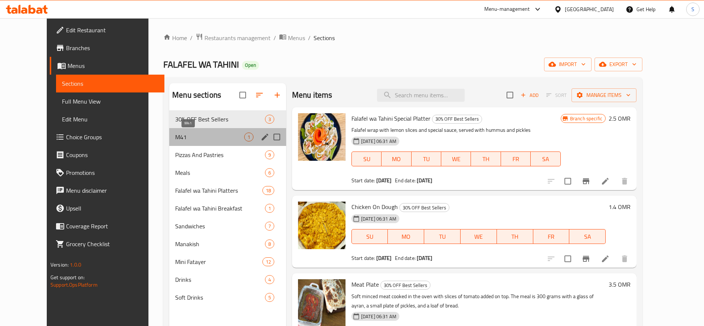
click at [175, 139] on span "M41" at bounding box center [209, 136] width 69 height 9
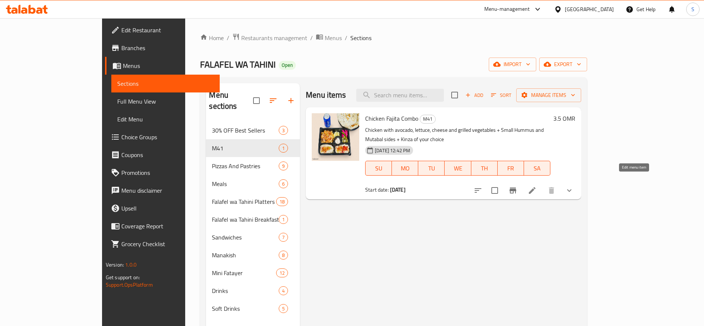
click at [536, 186] on icon at bounding box center [531, 190] width 9 height 9
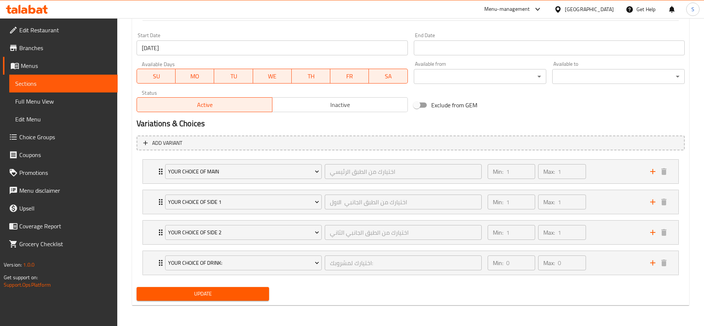
scroll to position [313, 0]
click at [153, 202] on div "Your choice of side 1 اختيارك من الطبق الجانبي الاول ​ Min: 1 ​ Max: 1 ​" at bounding box center [410, 202] width 535 height 24
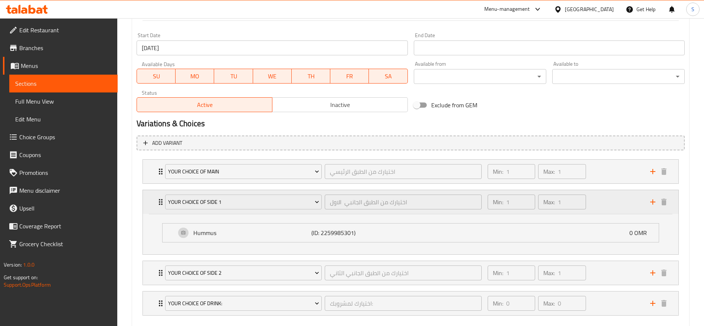
click at [153, 202] on div "Your choice of side 1 اختيارك من الطبق الجانبي الاول ​ Min: 1 ​ Max: 1 ​" at bounding box center [410, 202] width 535 height 24
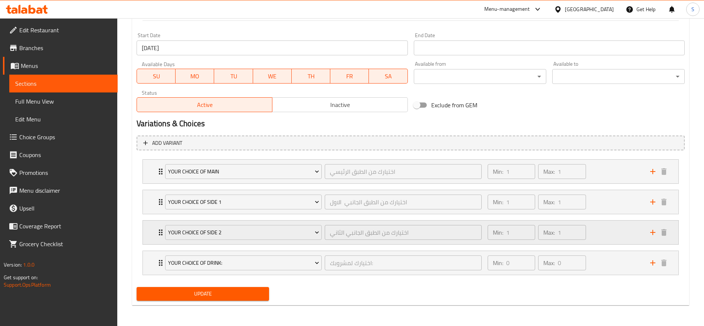
click at [158, 227] on div "Your choice of side 2 اختيارك من الطبق الجانبي الثاني ​ Min: 1 ​ Max: 1 ​" at bounding box center [412, 232] width 513 height 24
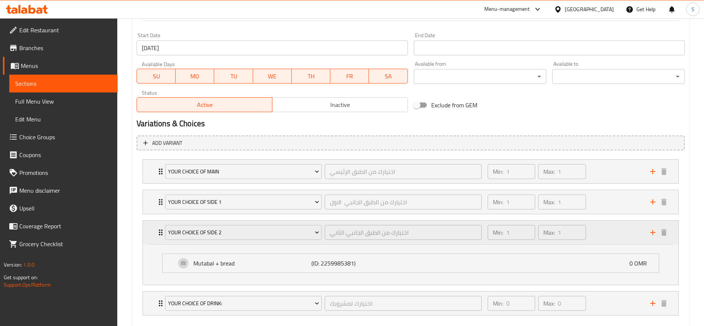
click at [157, 224] on div "Your choice of side 2 اختيارك من الطبق الجانبي الثاني ​ Min: 1 ​ Max: 1 ​" at bounding box center [412, 232] width 513 height 24
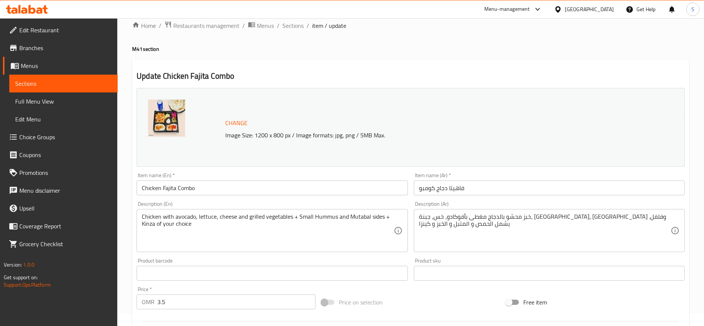
scroll to position [0, 0]
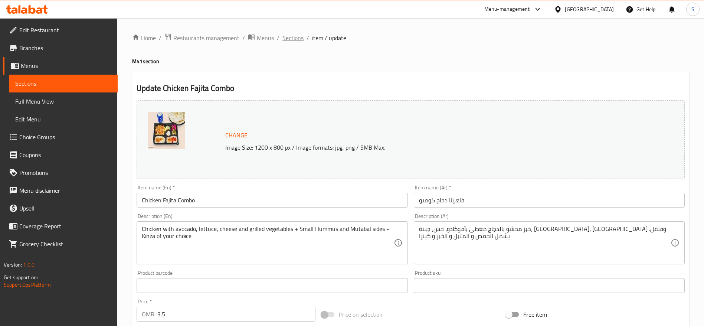
click at [296, 40] on span "Sections" at bounding box center [292, 37] width 21 height 9
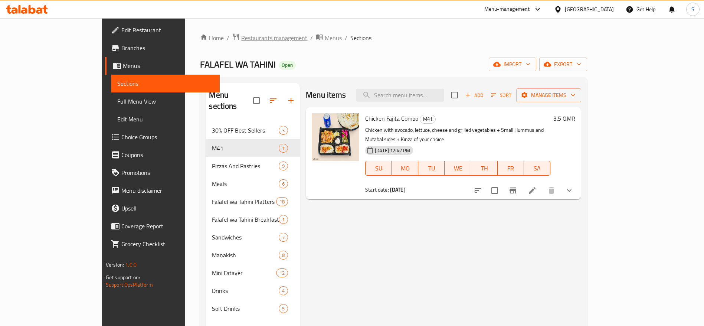
click at [241, 33] on span "Restaurants management" at bounding box center [274, 37] width 66 height 9
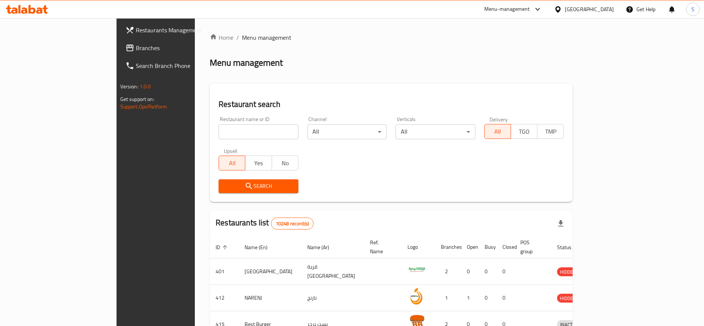
click at [224, 138] on input "search" at bounding box center [258, 131] width 80 height 15
type input "al fairoz"
click button "Search" at bounding box center [258, 186] width 80 height 14
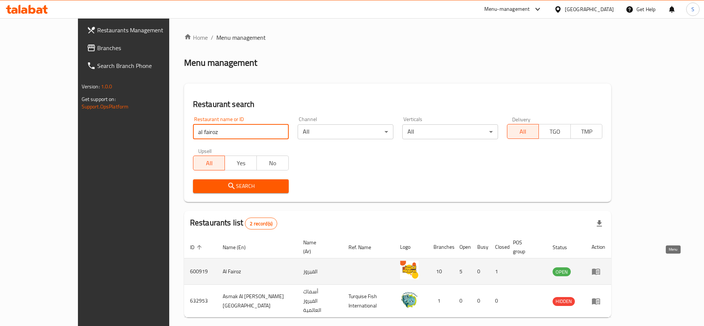
click at [600, 269] on icon "enhanced table" at bounding box center [596, 272] width 8 height 6
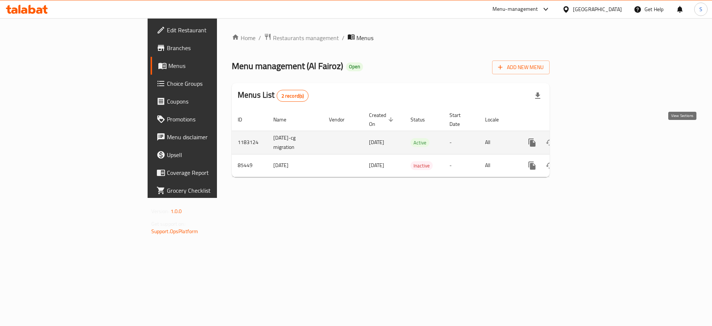
click at [590, 138] on icon "enhanced table" at bounding box center [585, 142] width 9 height 9
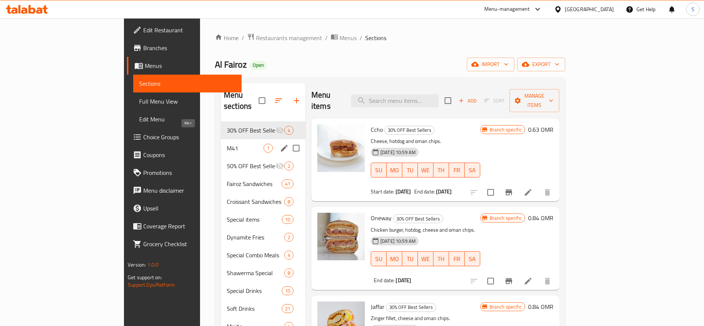
click at [227, 144] on span "M41" at bounding box center [245, 148] width 37 height 9
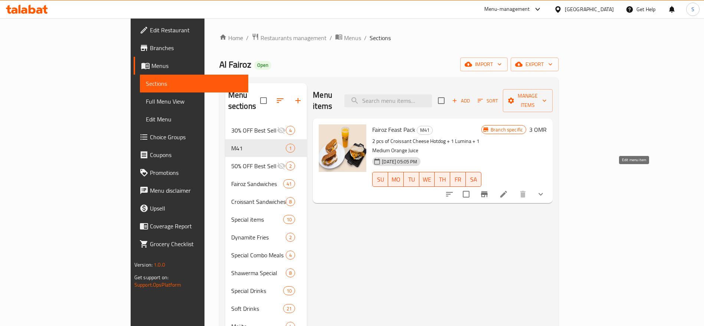
click at [508, 190] on icon at bounding box center [503, 194] width 9 height 9
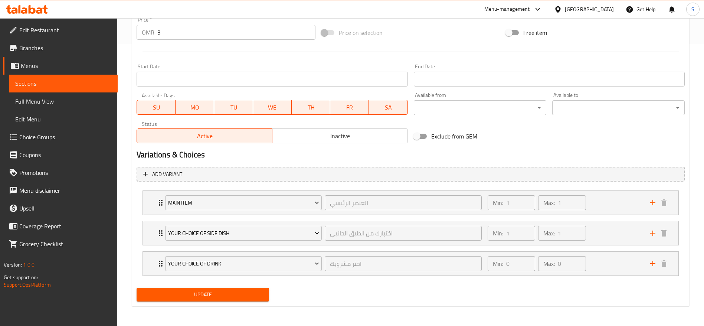
scroll to position [282, 0]
click at [163, 270] on div "Your choice of drink [PERSON_NAME] ​" at bounding box center [323, 263] width 325 height 24
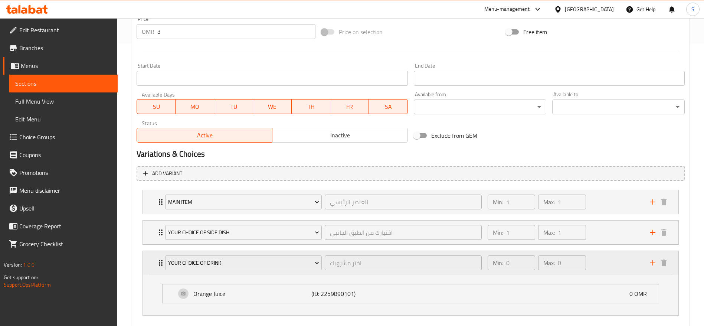
click at [156, 264] on icon "Expand" at bounding box center [160, 262] width 9 height 9
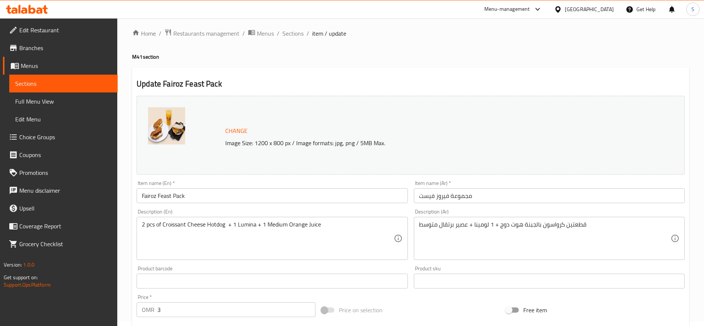
scroll to position [0, 0]
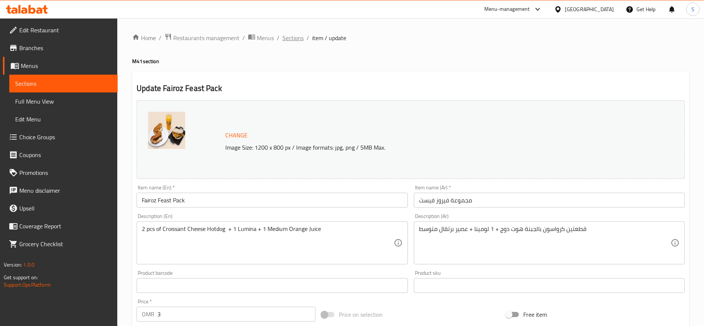
click at [293, 36] on span "Sections" at bounding box center [292, 37] width 21 height 9
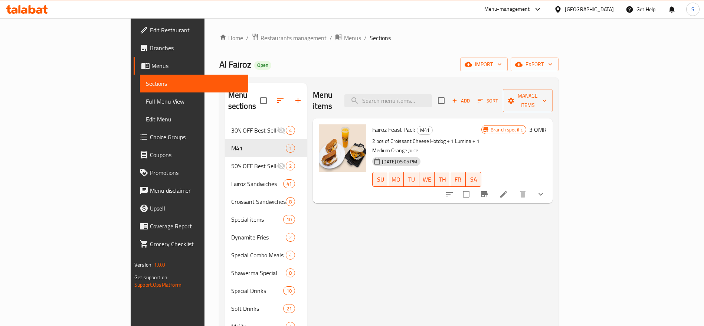
click at [299, 58] on div "Al Fairoz Open import export" at bounding box center [388, 64] width 339 height 14
